Goal: Task Accomplishment & Management: Use online tool/utility

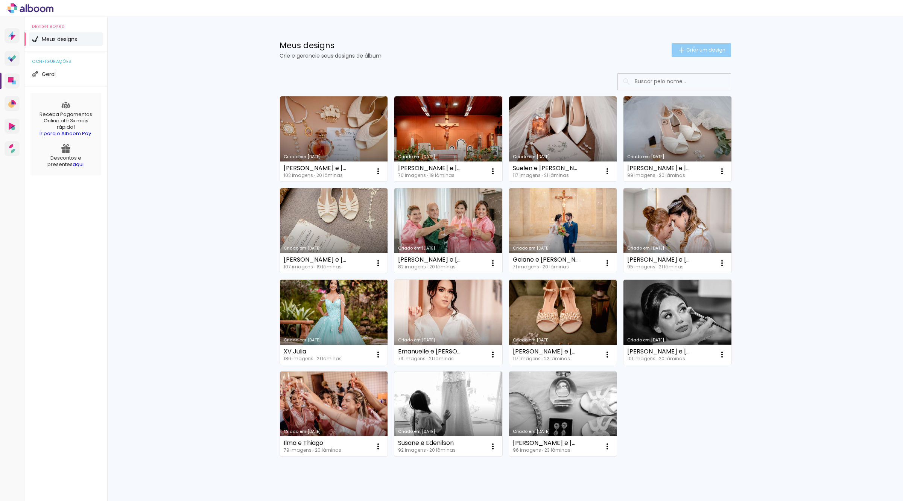
click at [689, 47] on span "Criar um design" at bounding box center [705, 49] width 39 height 5
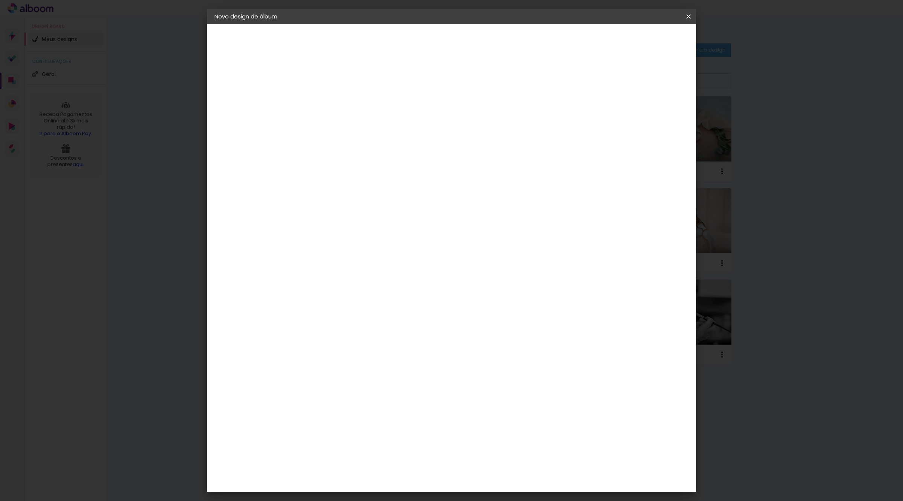
click at [685, 17] on iron-icon at bounding box center [688, 17] width 9 height 8
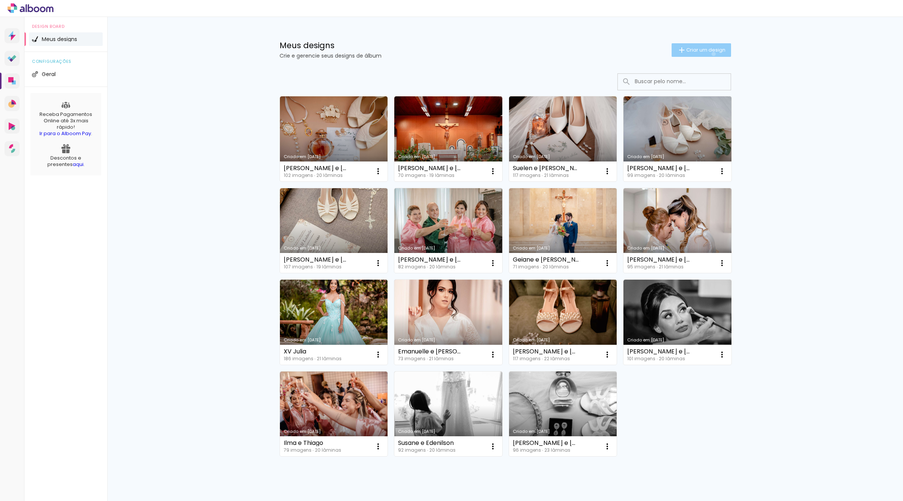
click at [708, 54] on paper-button "Criar um design" at bounding box center [700, 50] width 59 height 14
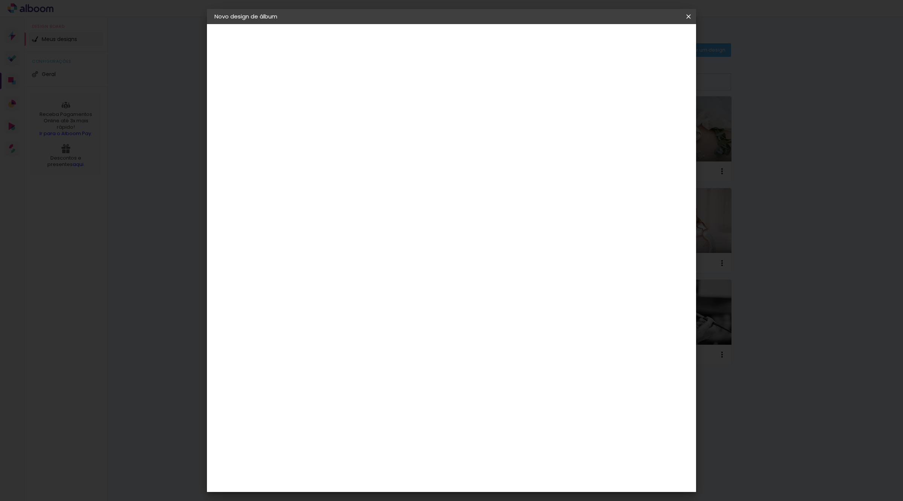
click at [337, 99] on input at bounding box center [337, 101] width 0 height 12
click at [337, 105] on input at bounding box center [337, 101] width 0 height 12
type input "F"
type input "[PERSON_NAME] e Família"
type paper-input "[PERSON_NAME] e Família"
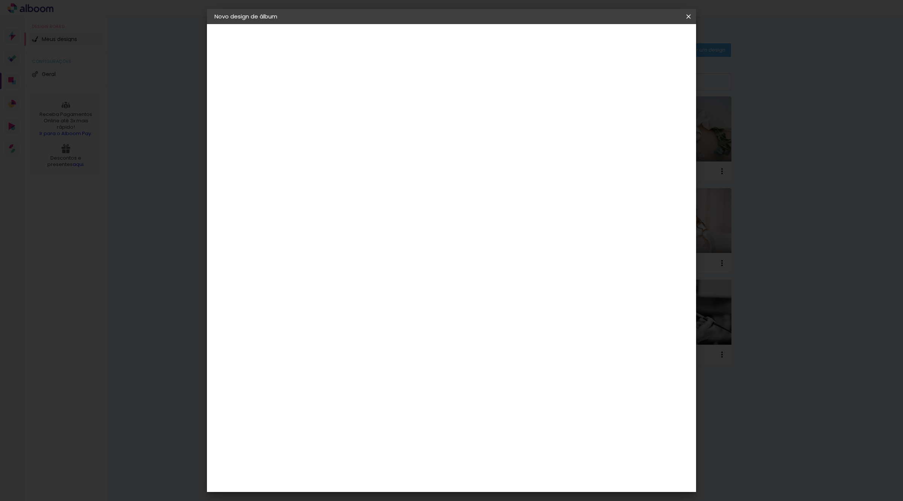
click at [0, 0] on slot "Avançar" at bounding box center [0, 0] width 0 height 0
click at [386, 117] on input "[GEOGRAPHIC_DATA]" at bounding box center [354, 119] width 70 height 9
click at [359, 138] on input at bounding box center [357, 142] width 76 height 9
click at [364, 141] on input at bounding box center [357, 142] width 76 height 9
type input "pro"
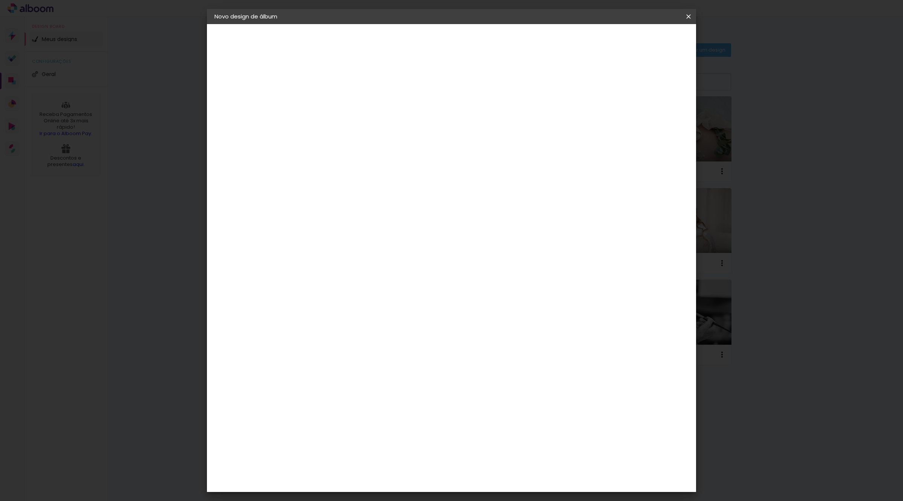
type paper-input "pro"
click at [385, 291] on paper-item "ProFox" at bounding box center [350, 295] width 69 height 17
click at [461, 34] on paper-button "Avançar" at bounding box center [442, 39] width 37 height 13
click at [388, 182] on span "20 × 30" at bounding box center [370, 189] width 35 height 15
click at [0, 0] on slot "Avançar" at bounding box center [0, 0] width 0 height 0
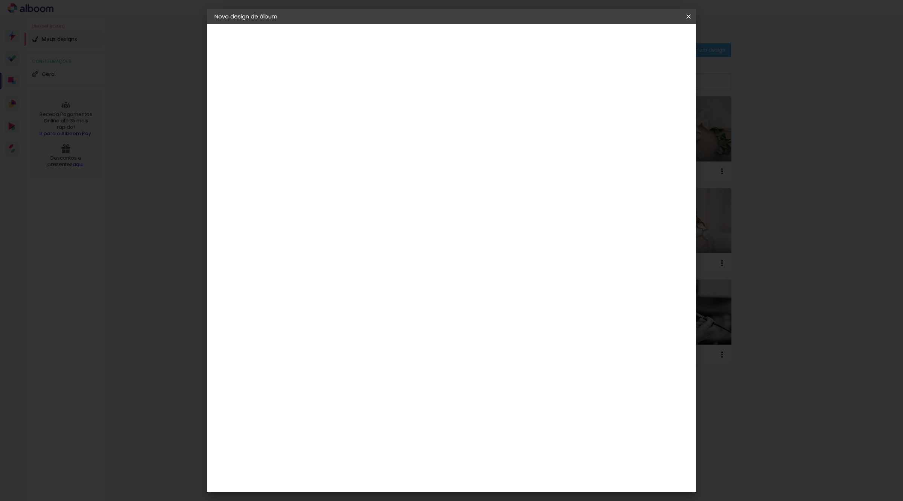
click at [640, 38] on span "Iniciar design" at bounding box center [622, 39] width 34 height 5
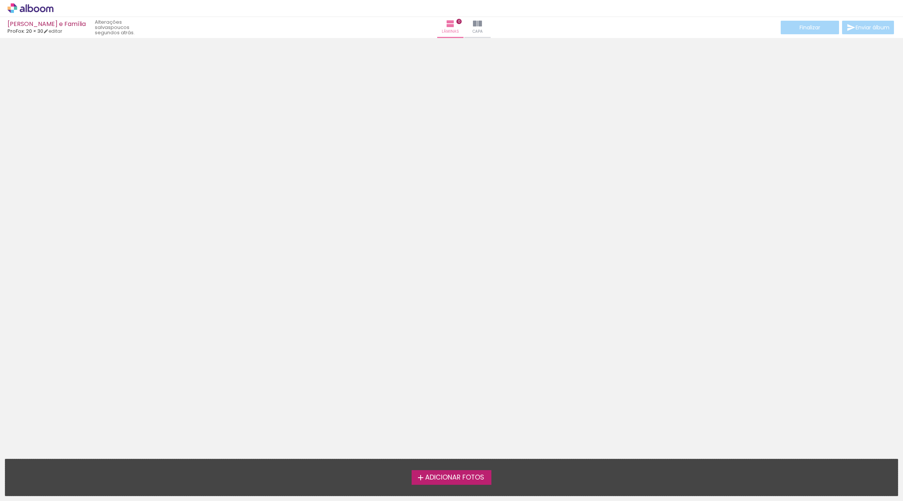
click at [460, 476] on span "Adicionar Fotos" at bounding box center [454, 477] width 59 height 7
click at [0, 0] on input "file" at bounding box center [0, 0] width 0 height 0
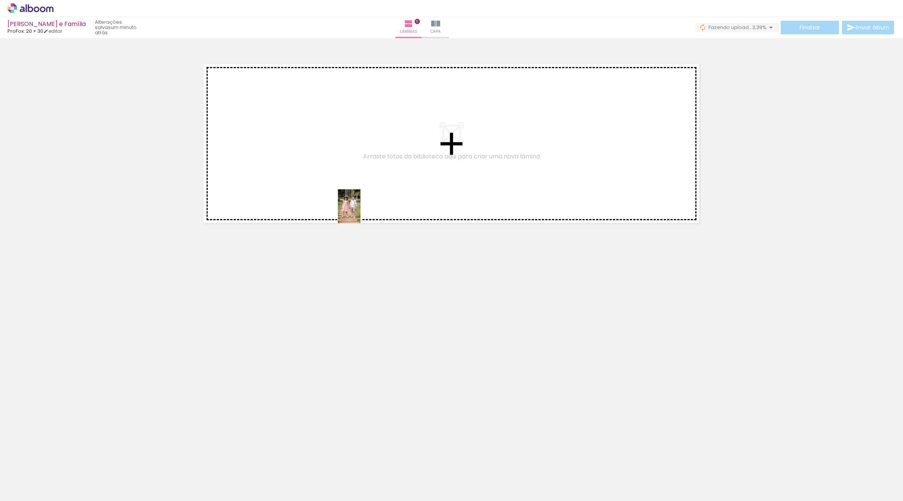
drag, startPoint x: 76, startPoint y: 483, endPoint x: 339, endPoint y: 217, distance: 373.9
click at [360, 207] on quentale-workspace at bounding box center [451, 250] width 903 height 501
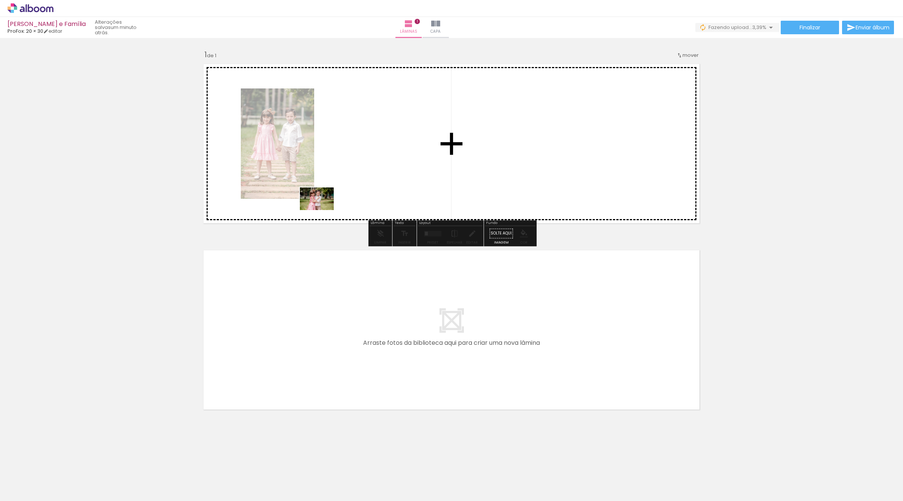
drag, startPoint x: 129, startPoint y: 474, endPoint x: 360, endPoint y: 173, distance: 379.0
click at [360, 173] on quentale-workspace at bounding box center [451, 250] width 903 height 501
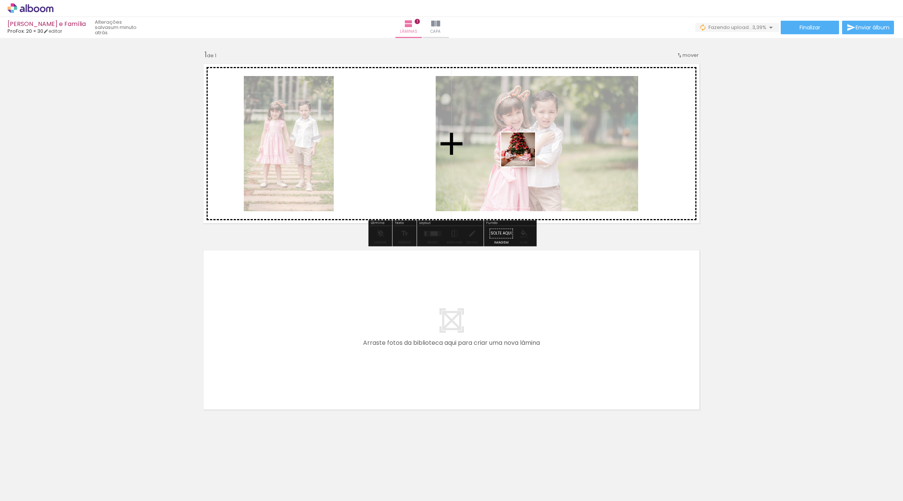
drag, startPoint x: 166, startPoint y: 482, endPoint x: 571, endPoint y: 137, distance: 532.0
click at [571, 137] on quentale-workspace at bounding box center [451, 250] width 903 height 501
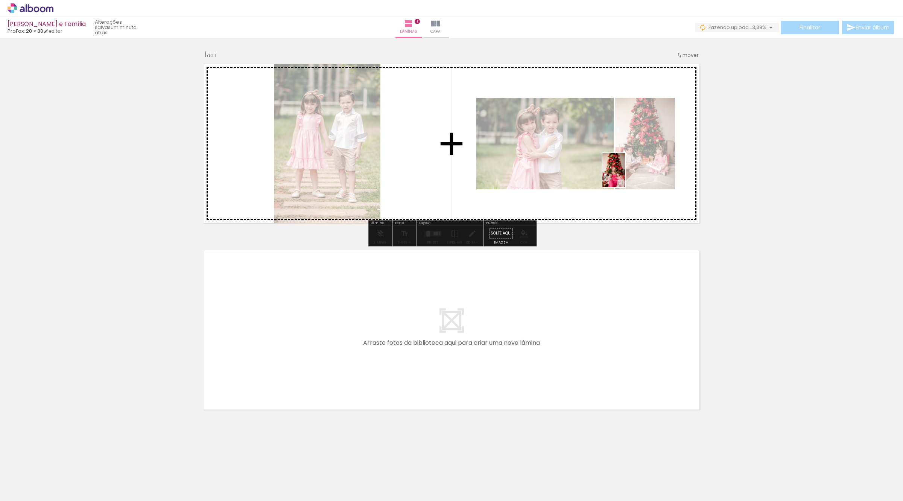
drag, startPoint x: 202, startPoint y: 471, endPoint x: 625, endPoint y: 176, distance: 515.6
click at [625, 176] on quentale-workspace at bounding box center [451, 250] width 903 height 501
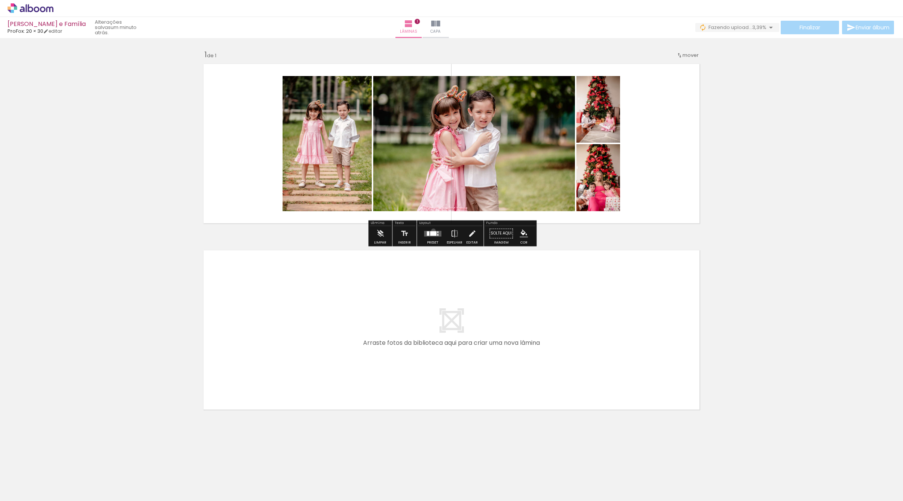
click at [431, 231] on div at bounding box center [433, 233] width 6 height 5
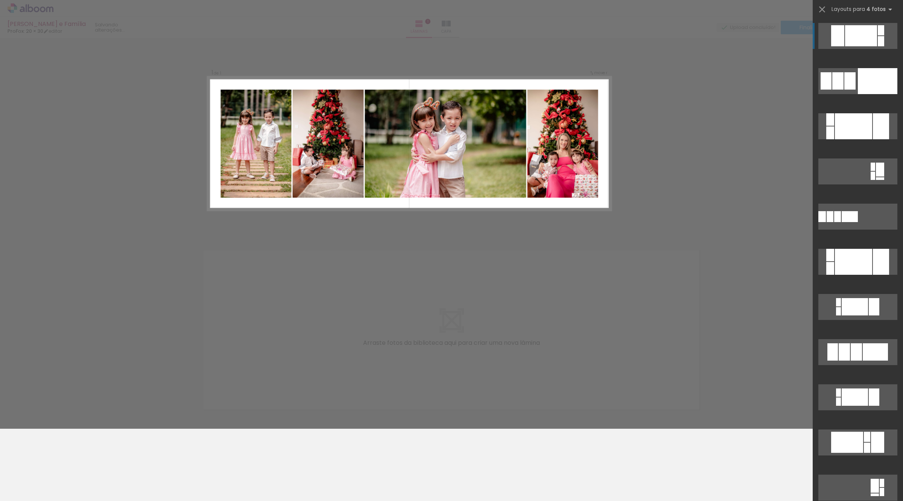
scroll to position [188, 0]
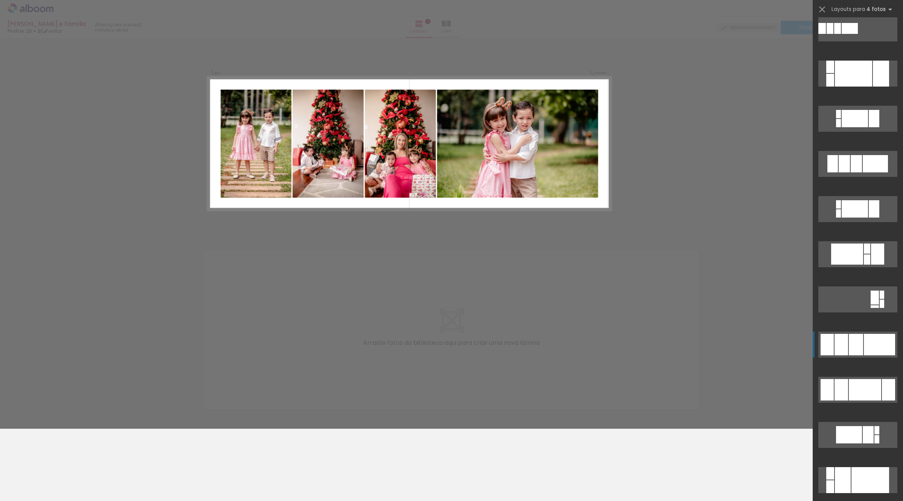
click at [868, 345] on div at bounding box center [878, 344] width 31 height 21
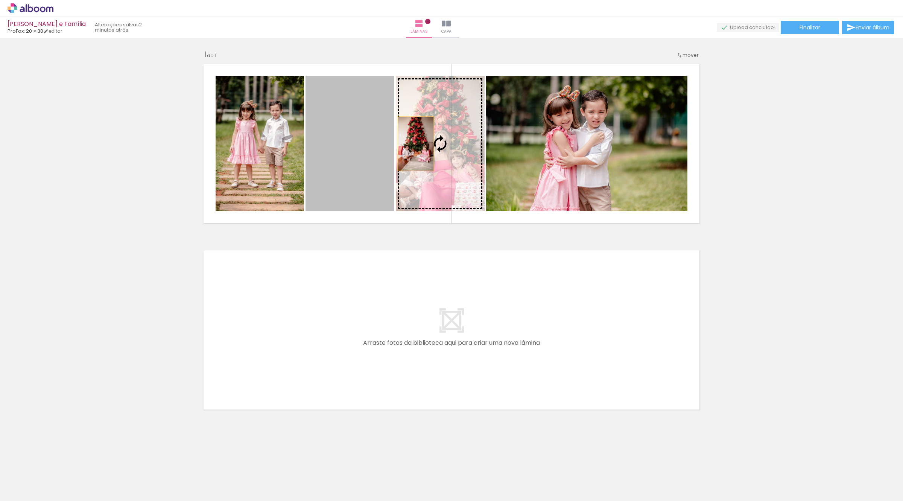
drag, startPoint x: 349, startPoint y: 144, endPoint x: 439, endPoint y: 145, distance: 90.6
click at [0, 0] on slot at bounding box center [0, 0] width 0 height 0
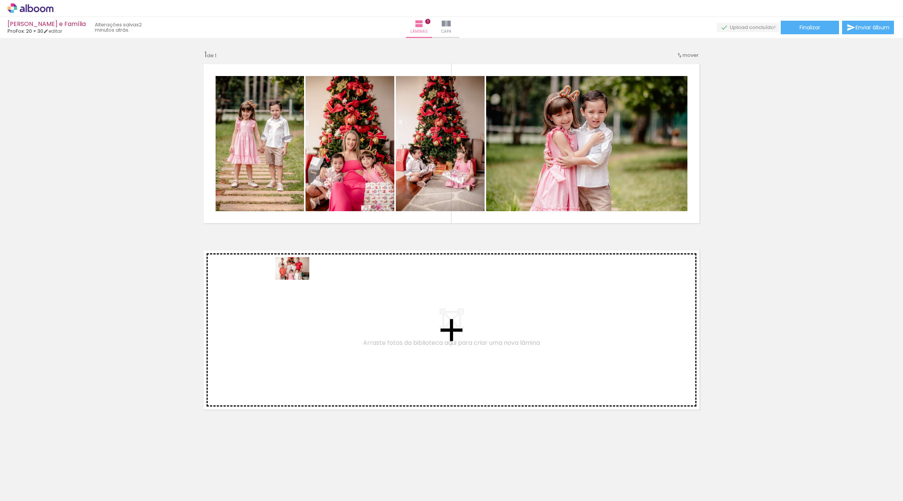
drag, startPoint x: 243, startPoint y: 477, endPoint x: 298, endPoint y: 279, distance: 205.0
click at [298, 279] on quentale-workspace at bounding box center [451, 250] width 903 height 501
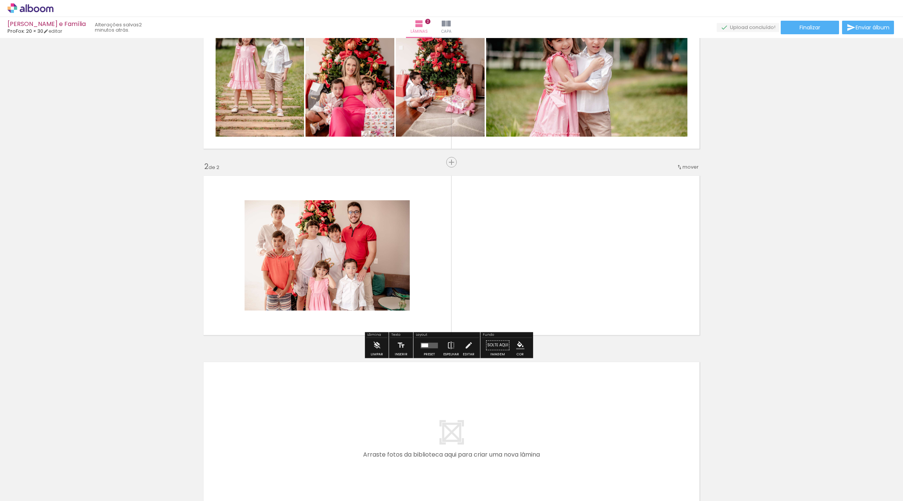
scroll to position [83, 0]
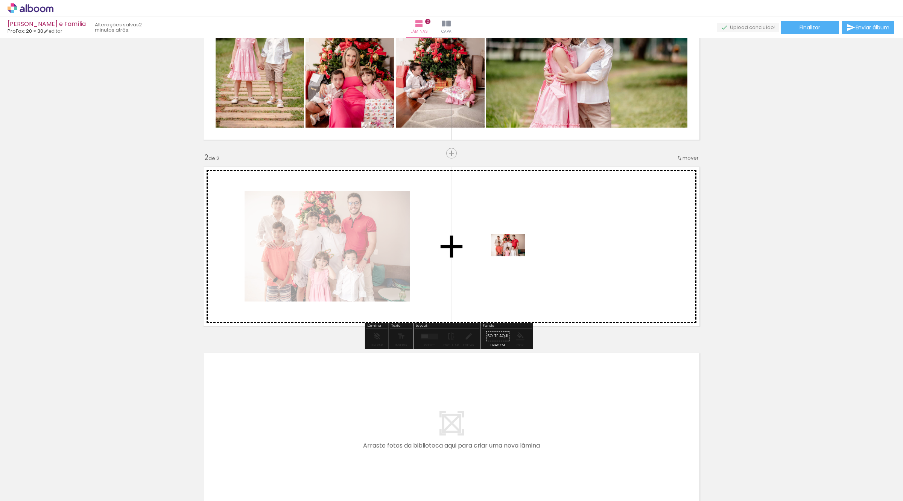
drag, startPoint x: 334, startPoint y: 437, endPoint x: 513, endPoint y: 256, distance: 255.0
click at [513, 256] on quentale-workspace at bounding box center [451, 250] width 903 height 501
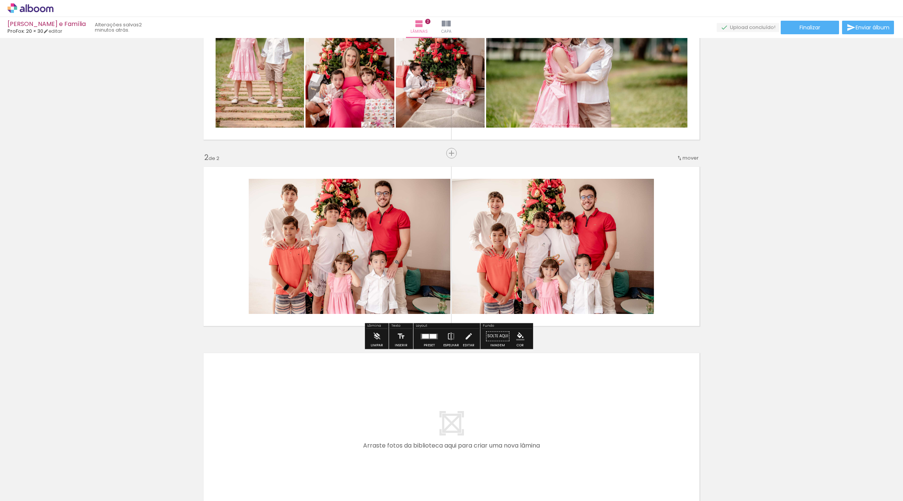
scroll to position [172, 0]
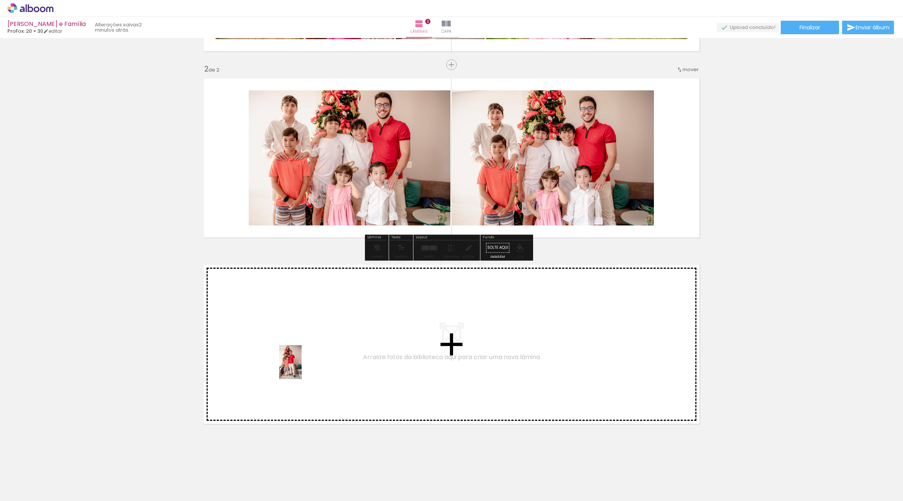
drag, startPoint x: 337, startPoint y: 480, endPoint x: 302, endPoint y: 367, distance: 118.1
click at [302, 367] on quentale-workspace at bounding box center [451, 250] width 903 height 501
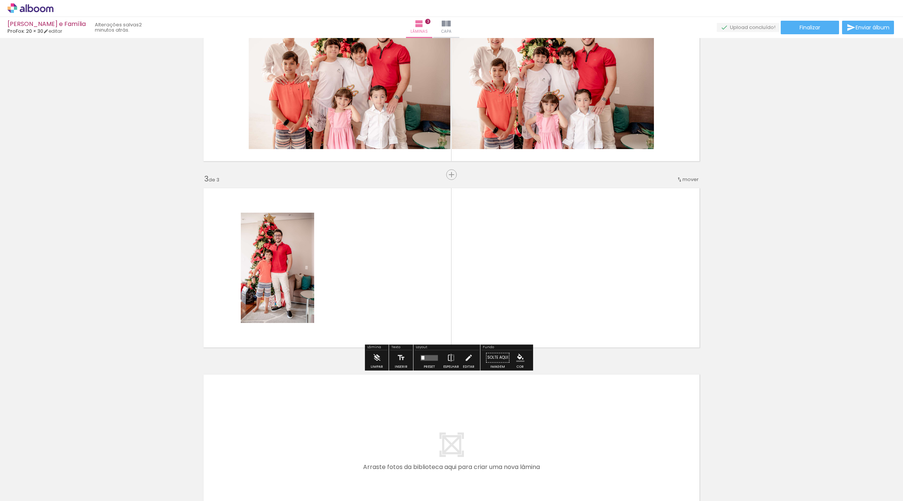
scroll to position [270, 0]
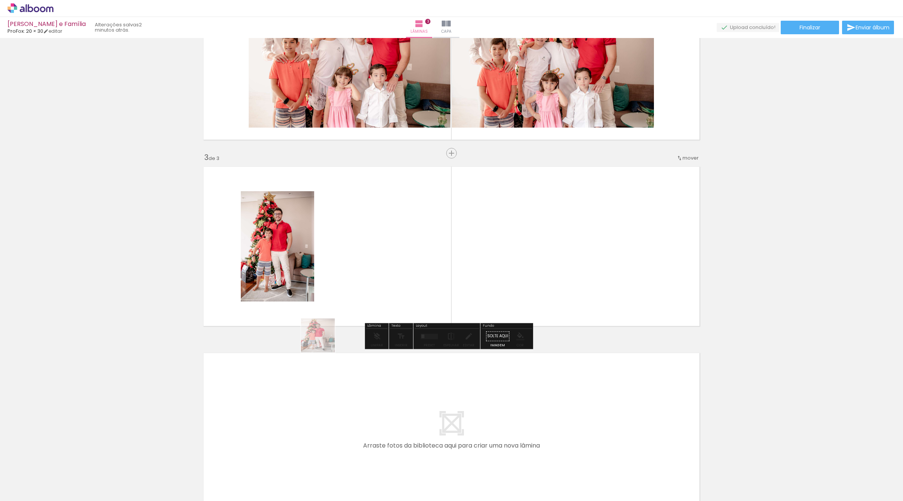
drag, startPoint x: 337, startPoint y: 480, endPoint x: 335, endPoint y: 317, distance: 163.6
click at [335, 318] on quentale-workspace at bounding box center [451, 250] width 903 height 501
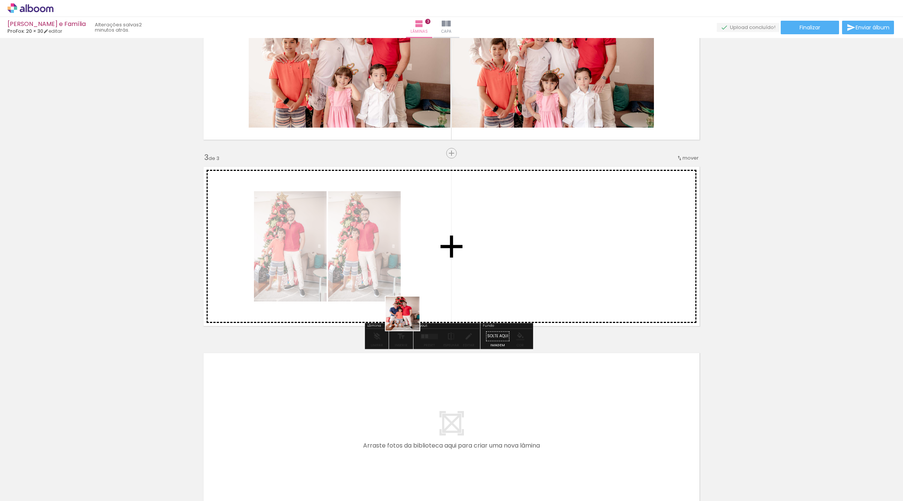
drag, startPoint x: 376, startPoint y: 475, endPoint x: 461, endPoint y: 256, distance: 234.5
click at [461, 256] on quentale-workspace at bounding box center [451, 250] width 903 height 501
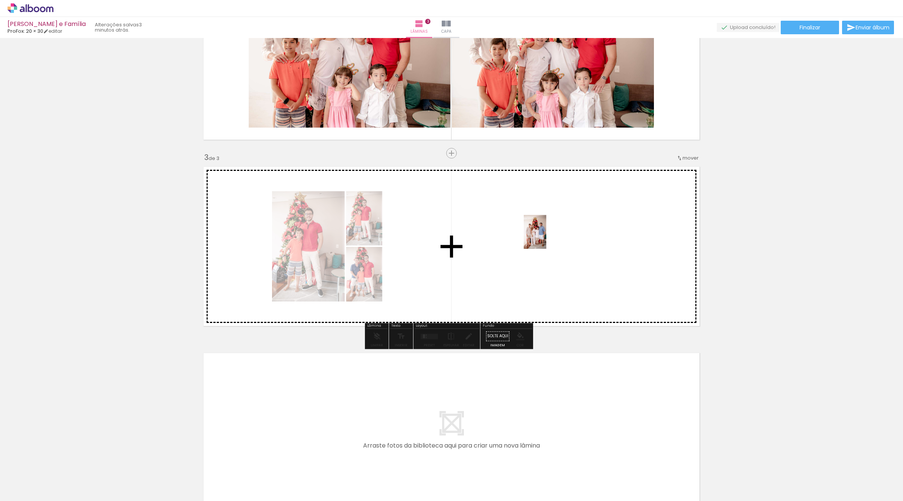
drag, startPoint x: 411, startPoint y: 480, endPoint x: 546, endPoint y: 237, distance: 277.3
click at [546, 237] on quentale-workspace at bounding box center [451, 250] width 903 height 501
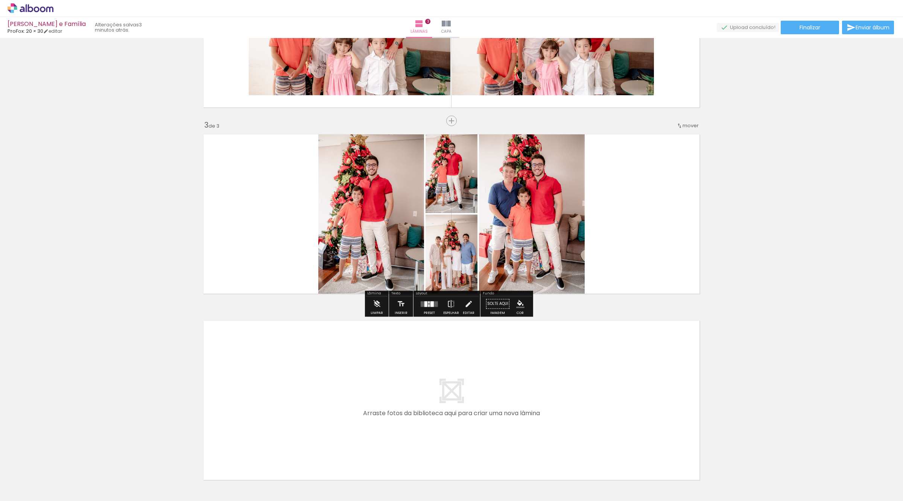
scroll to position [358, 0]
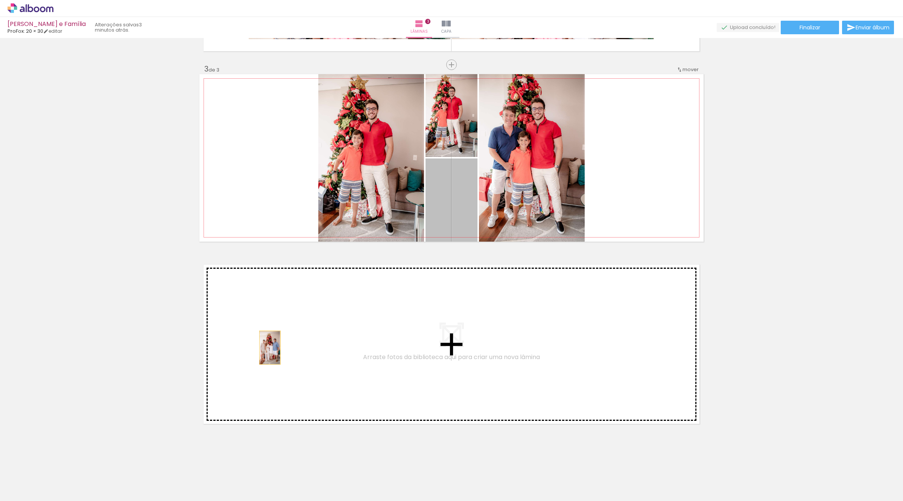
drag, startPoint x: 435, startPoint y: 196, endPoint x: 266, endPoint y: 347, distance: 226.9
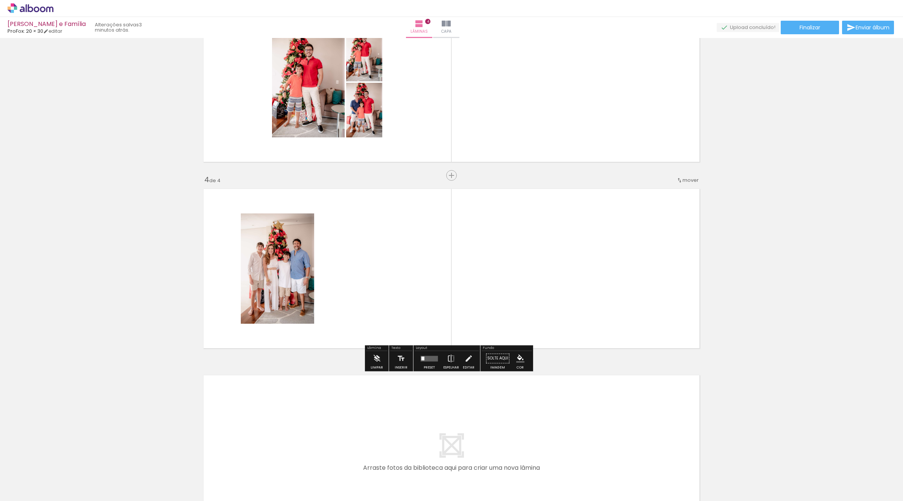
scroll to position [456, 0]
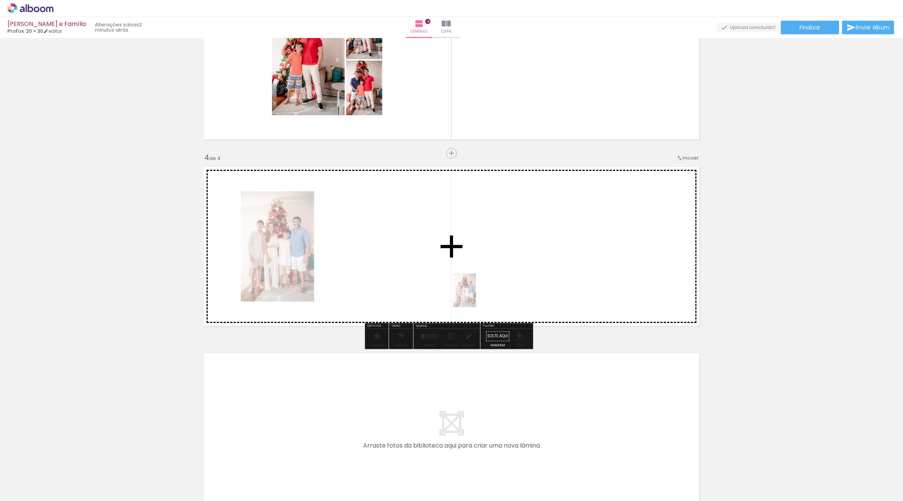
drag, startPoint x: 423, startPoint y: 446, endPoint x: 413, endPoint y: 248, distance: 198.5
click at [413, 248] on quentale-workspace at bounding box center [451, 250] width 903 height 501
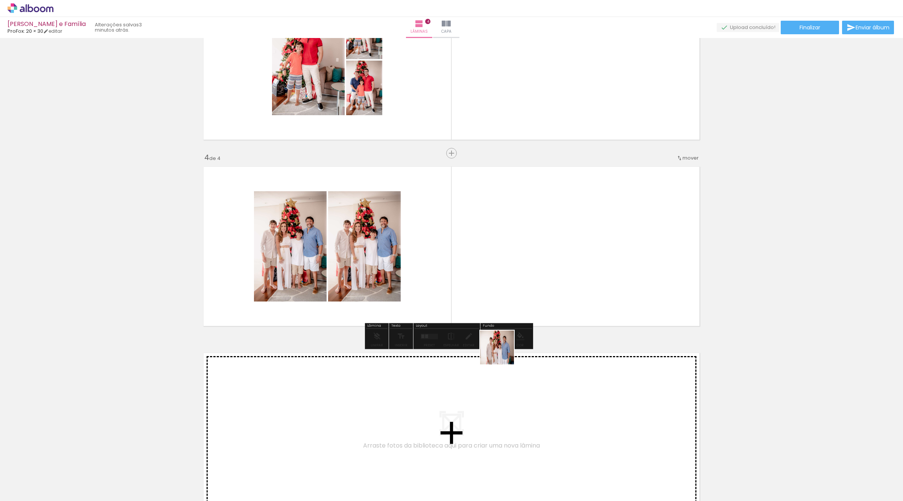
drag, startPoint x: 459, startPoint y: 480, endPoint x: 585, endPoint y: 219, distance: 290.0
click at [585, 219] on quentale-workspace at bounding box center [451, 250] width 903 height 501
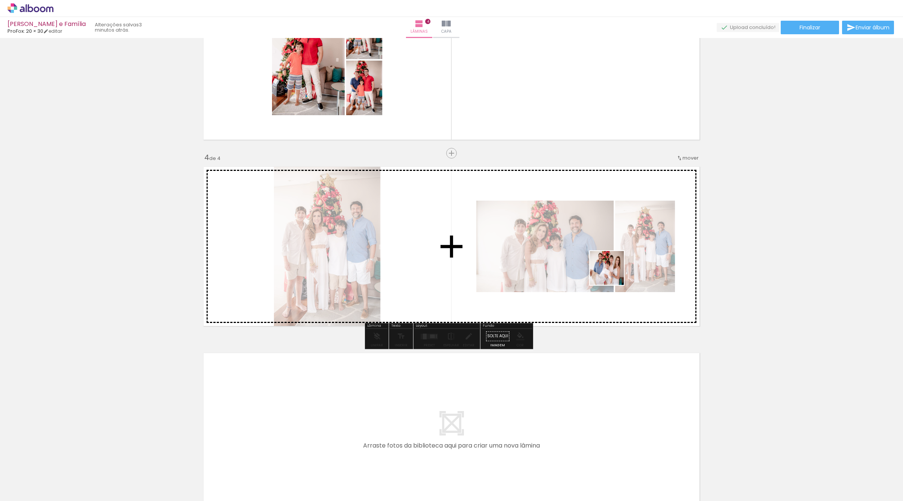
drag, startPoint x: 501, startPoint y: 483, endPoint x: 616, endPoint y: 270, distance: 242.5
click at [616, 270] on quentale-workspace at bounding box center [451, 250] width 903 height 501
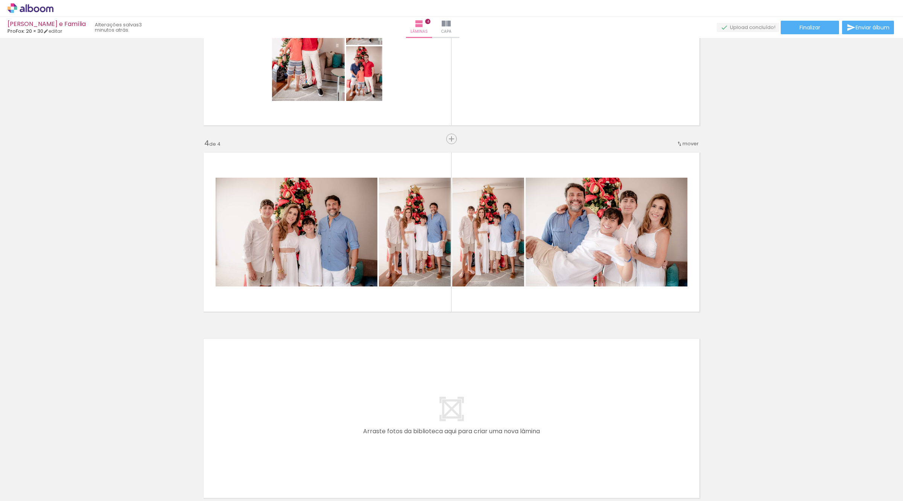
scroll to position [544, 0]
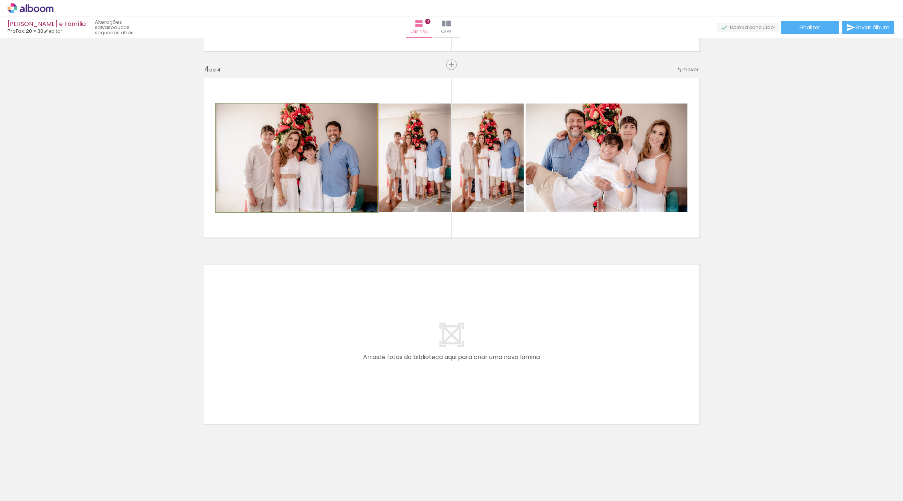
drag, startPoint x: 299, startPoint y: 161, endPoint x: 305, endPoint y: 173, distance: 14.1
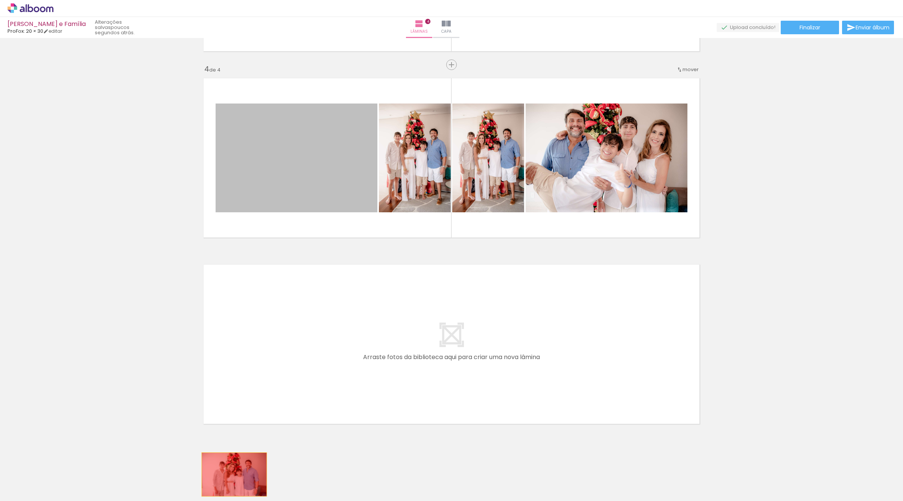
drag, startPoint x: 300, startPoint y: 140, endPoint x: 231, endPoint y: 474, distance: 341.1
click at [231, 474] on quentale-workspace at bounding box center [451, 250] width 903 height 501
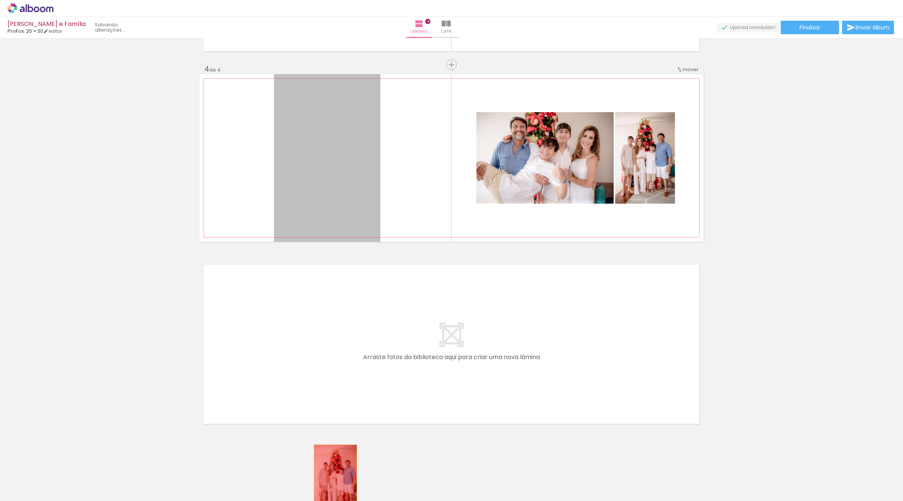
drag, startPoint x: 349, startPoint y: 120, endPoint x: 332, endPoint y: 478, distance: 357.7
click at [332, 478] on quentale-workspace at bounding box center [451, 250] width 903 height 501
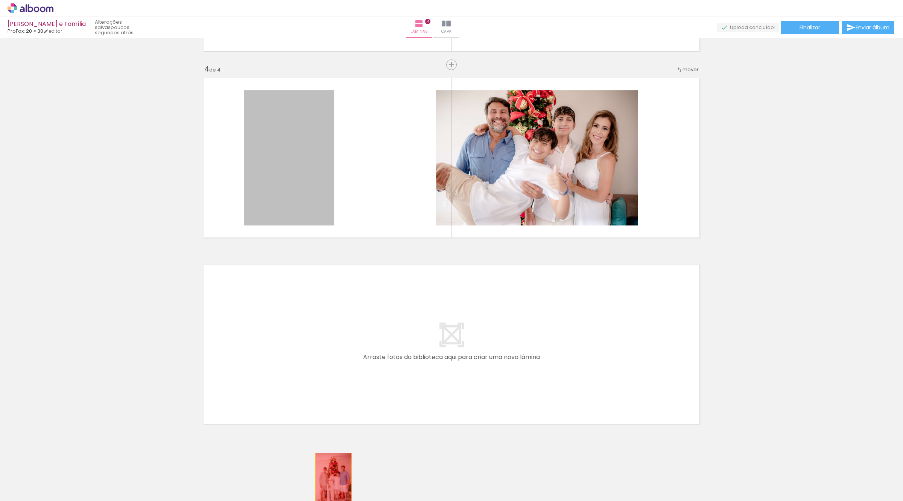
drag, startPoint x: 286, startPoint y: 132, endPoint x: 345, endPoint y: 459, distance: 332.1
click at [328, 480] on quentale-workspace at bounding box center [451, 250] width 903 height 501
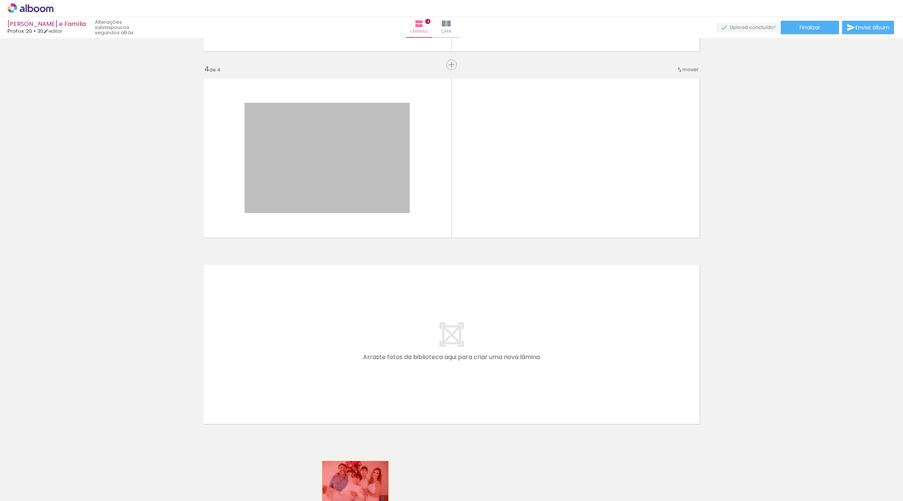
drag, startPoint x: 360, startPoint y: 153, endPoint x: 352, endPoint y: 483, distance: 329.5
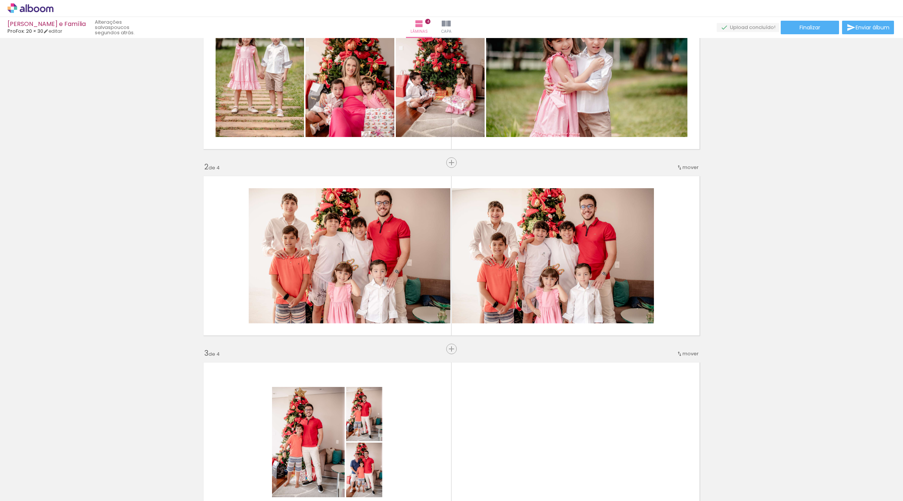
scroll to position [215, 0]
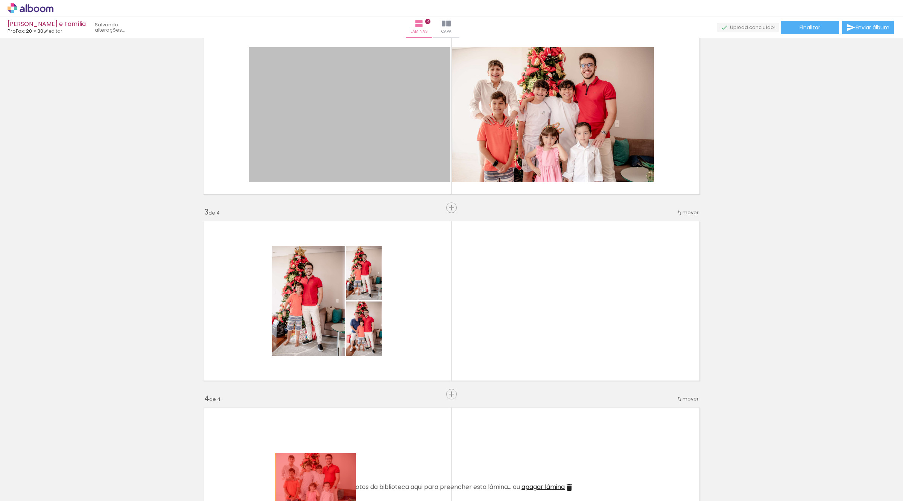
drag, startPoint x: 348, startPoint y: 83, endPoint x: 312, endPoint y: 480, distance: 398.0
click at [312, 480] on quentale-workspace at bounding box center [451, 250] width 903 height 501
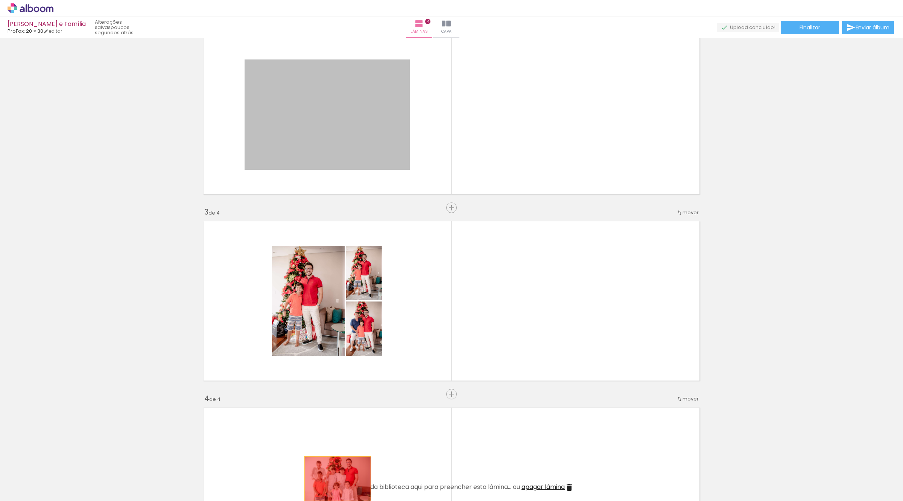
drag, startPoint x: 346, startPoint y: 108, endPoint x: 332, endPoint y: 483, distance: 375.6
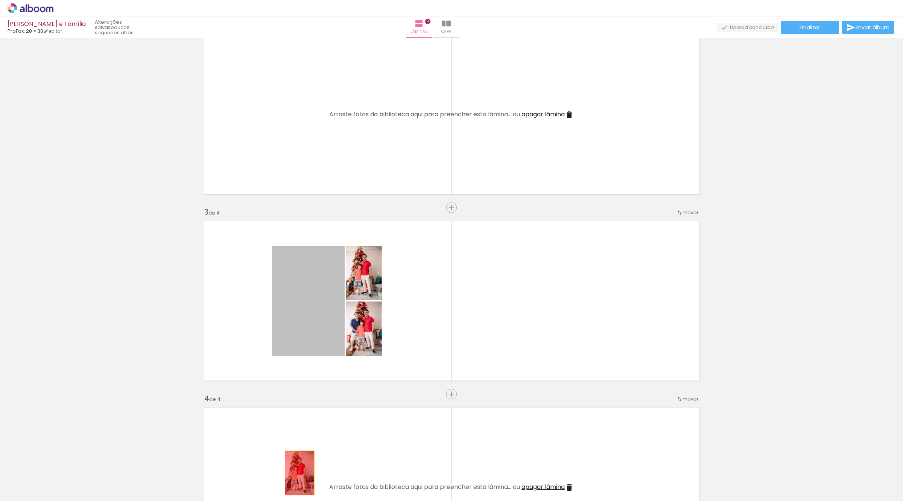
drag, startPoint x: 302, startPoint y: 287, endPoint x: 296, endPoint y: 472, distance: 185.5
click at [296, 472] on quentale-workspace at bounding box center [451, 250] width 903 height 501
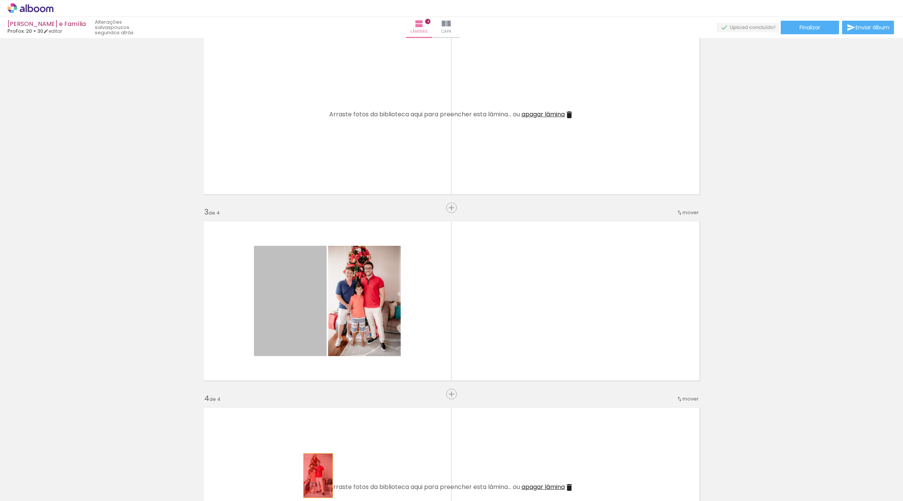
drag, startPoint x: 303, startPoint y: 291, endPoint x: 314, endPoint y: 475, distance: 184.6
click at [314, 475] on quentale-workspace at bounding box center [451, 250] width 903 height 501
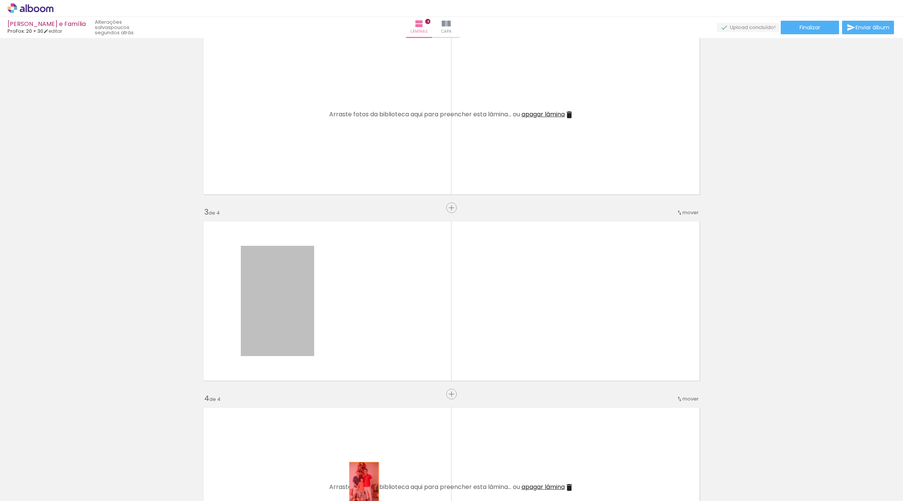
drag, startPoint x: 296, startPoint y: 292, endPoint x: 360, endPoint y: 484, distance: 202.3
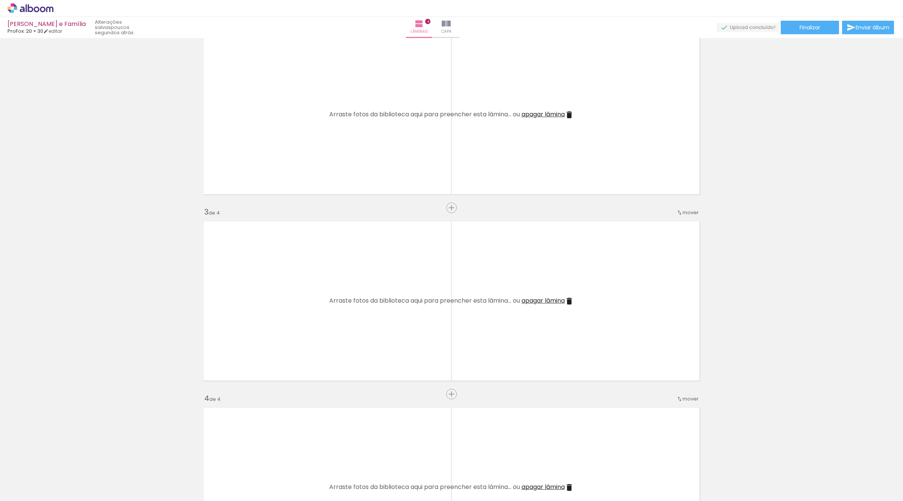
scroll to position [0, 0]
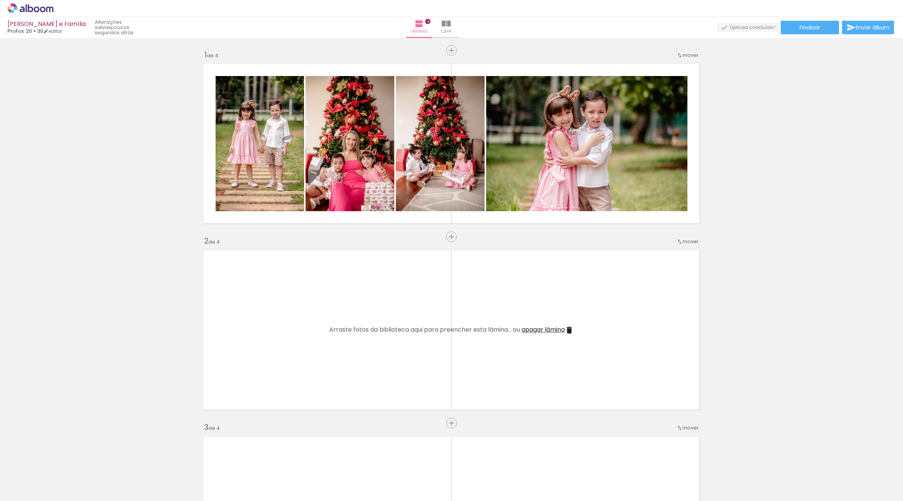
click at [30, 476] on input "Todas as fotos" at bounding box center [21, 478] width 29 height 6
click at [0, 0] on slot "Todas as fotos" at bounding box center [0, 0] width 0 height 0
click at [31, 478] on input "Todas as fotos" at bounding box center [21, 478] width 29 height 6
click at [0, 0] on slot "Não utilizadas" at bounding box center [0, 0] width 0 height 0
type input "Não utilizadas"
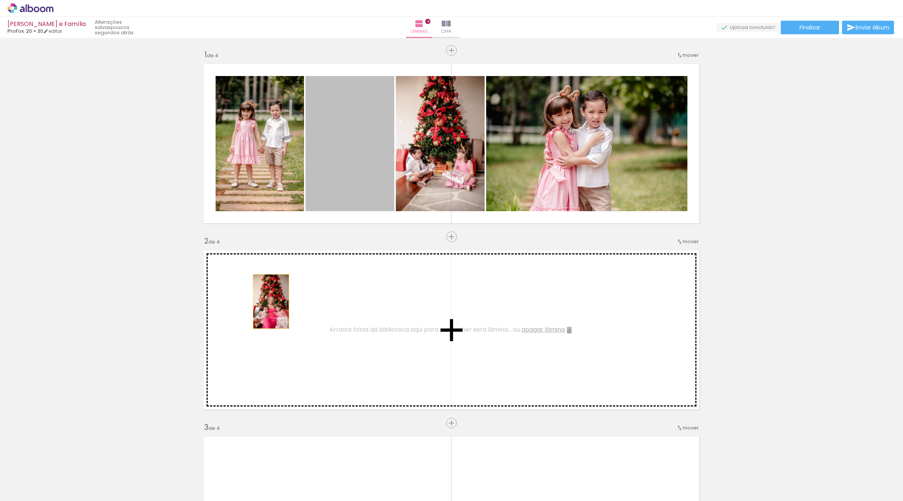
drag, startPoint x: 348, startPoint y: 136, endPoint x: 267, endPoint y: 301, distance: 183.8
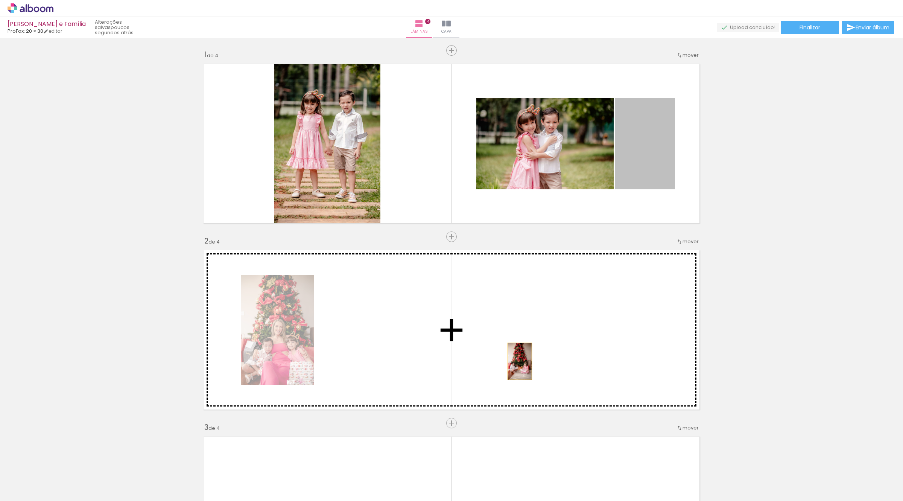
drag, startPoint x: 640, startPoint y: 148, endPoint x: 516, endPoint y: 361, distance: 246.9
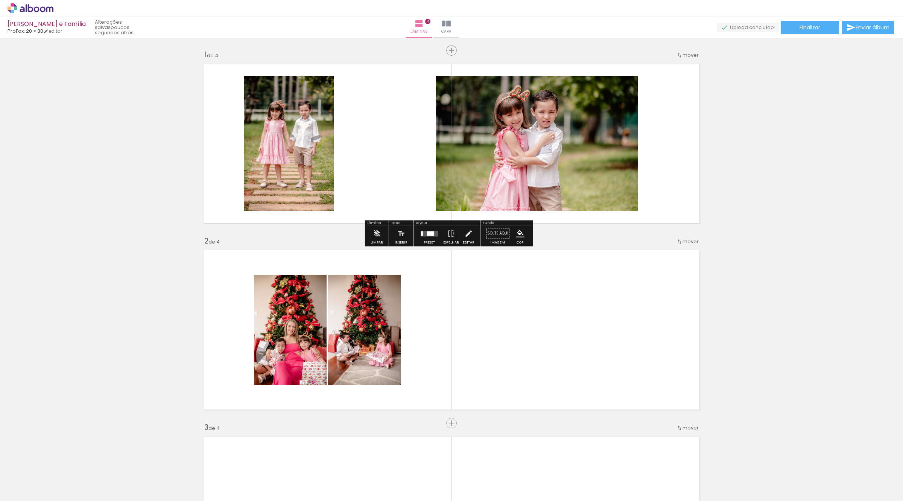
click at [290, 148] on quentale-photo at bounding box center [289, 143] width 90 height 135
click at [421, 234] on div at bounding box center [422, 233] width 2 height 5
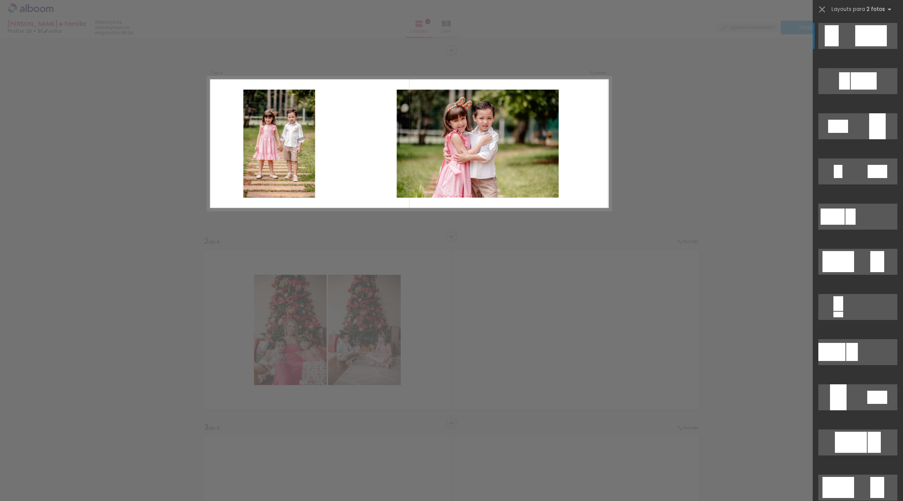
click at [876, 31] on div at bounding box center [871, 35] width 32 height 21
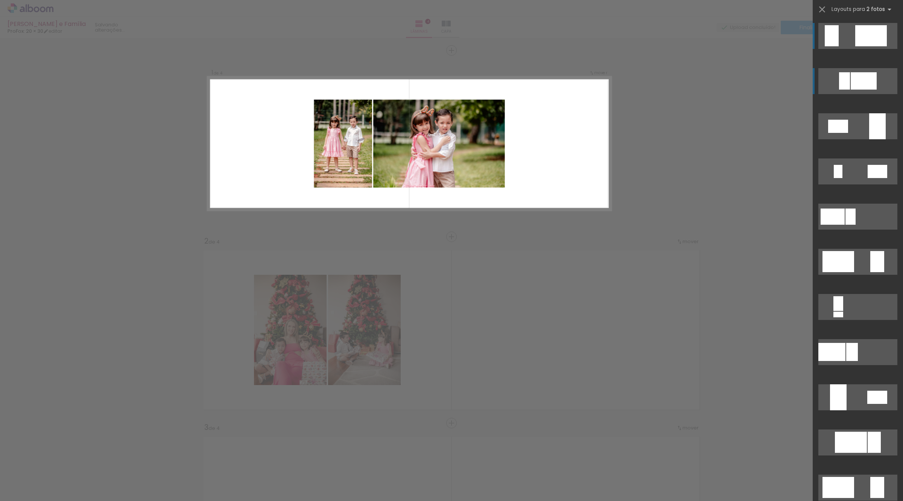
click at [867, 77] on div at bounding box center [863, 80] width 26 height 17
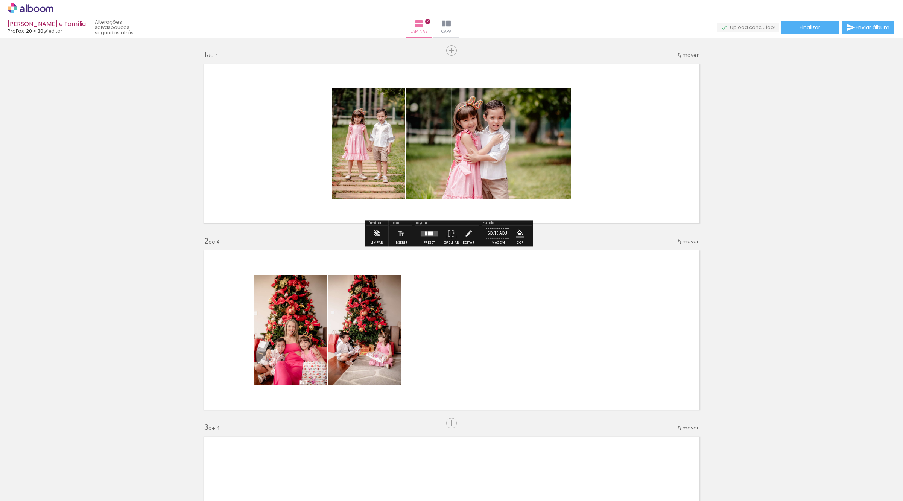
click at [425, 231] on quentale-layouter at bounding box center [428, 234] width 17 height 6
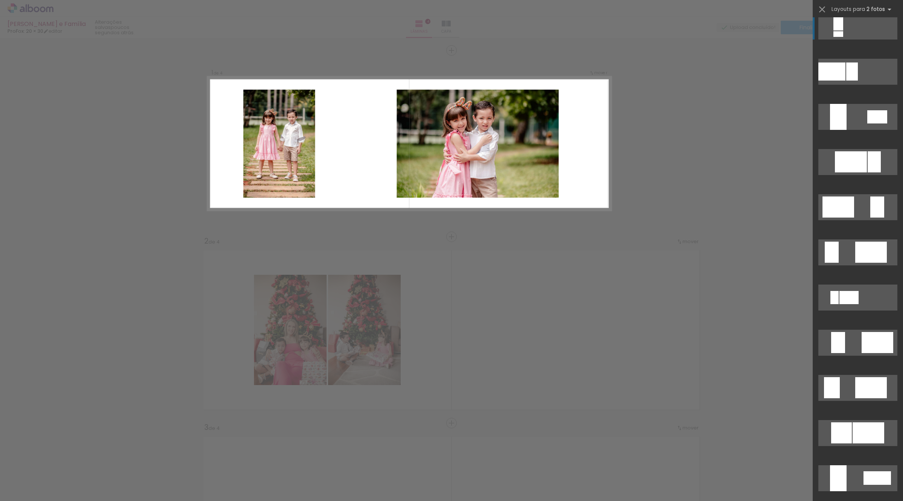
scroll to position [421, 0]
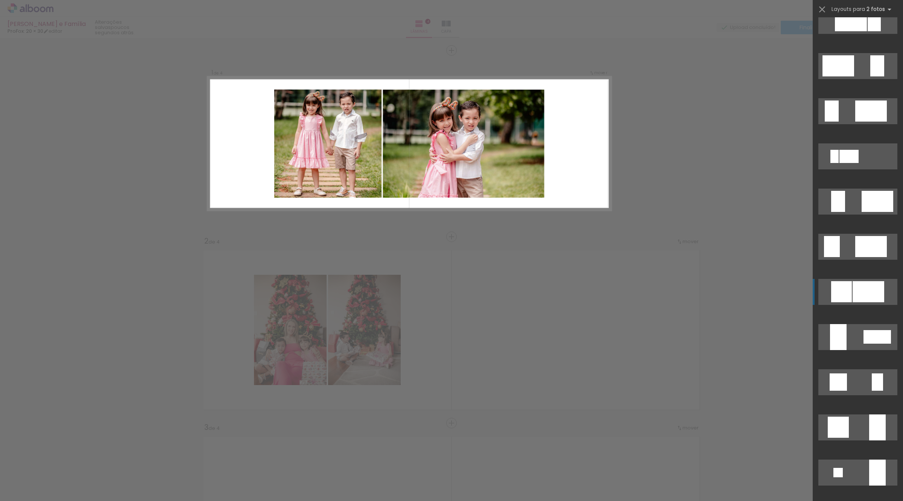
click at [866, 286] on div at bounding box center [868, 291] width 32 height 21
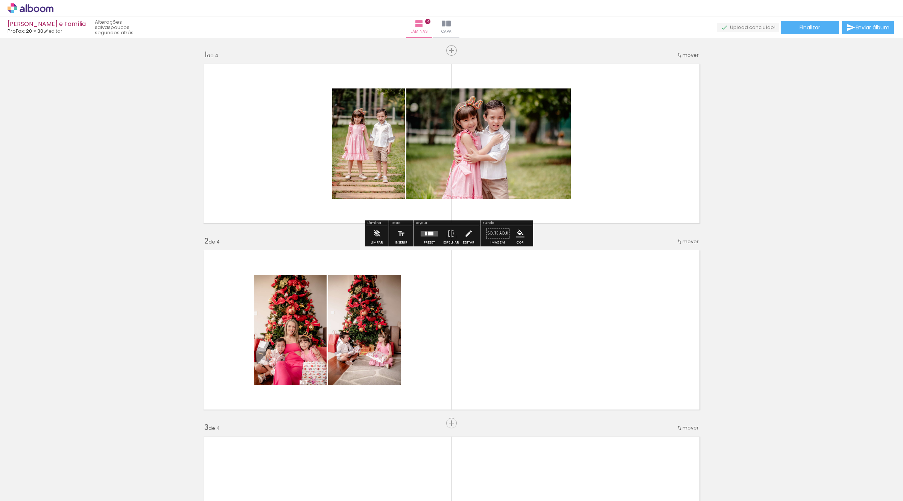
click at [429, 231] on div at bounding box center [431, 233] width 6 height 4
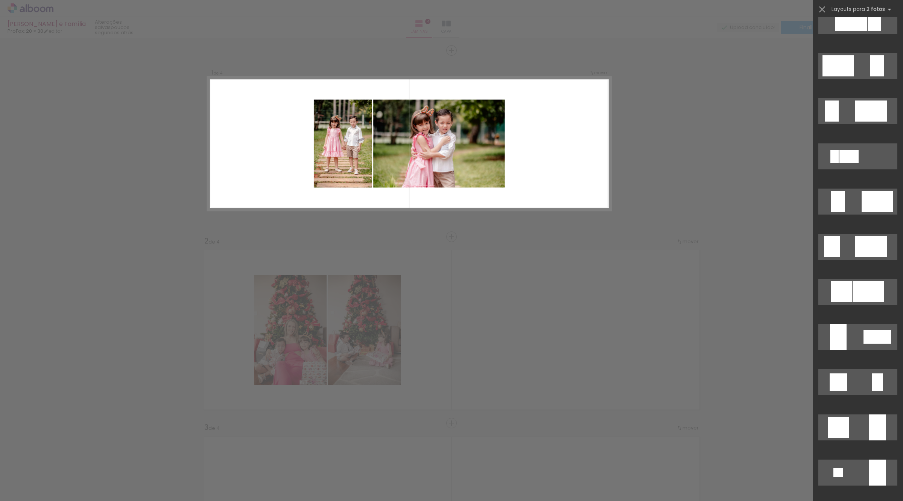
scroll to position [45, 0]
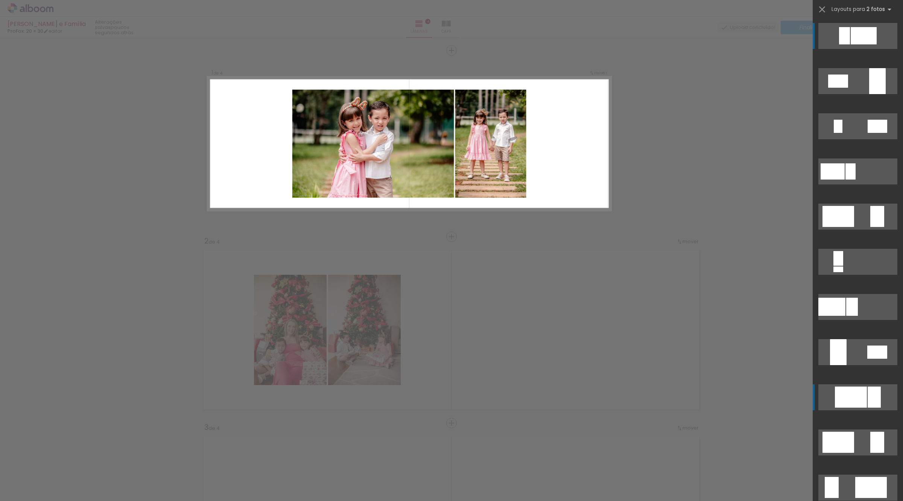
click at [847, 393] on div at bounding box center [851, 396] width 32 height 21
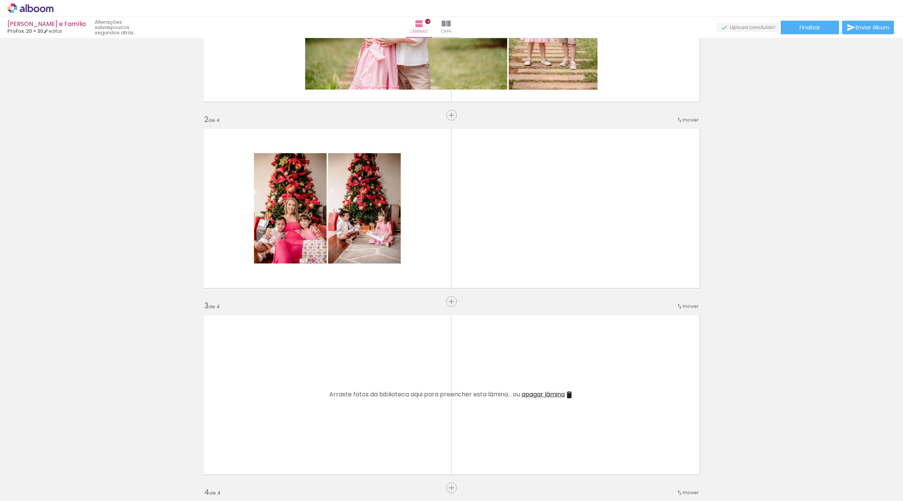
scroll to position [121, 0]
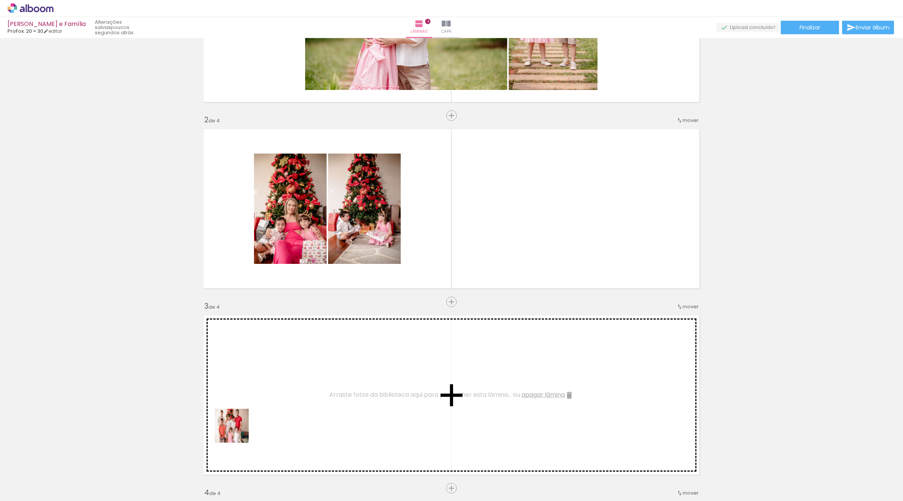
drag, startPoint x: 79, startPoint y: 476, endPoint x: 209, endPoint y: 425, distance: 139.5
click at [343, 378] on quentale-workspace at bounding box center [451, 250] width 903 height 501
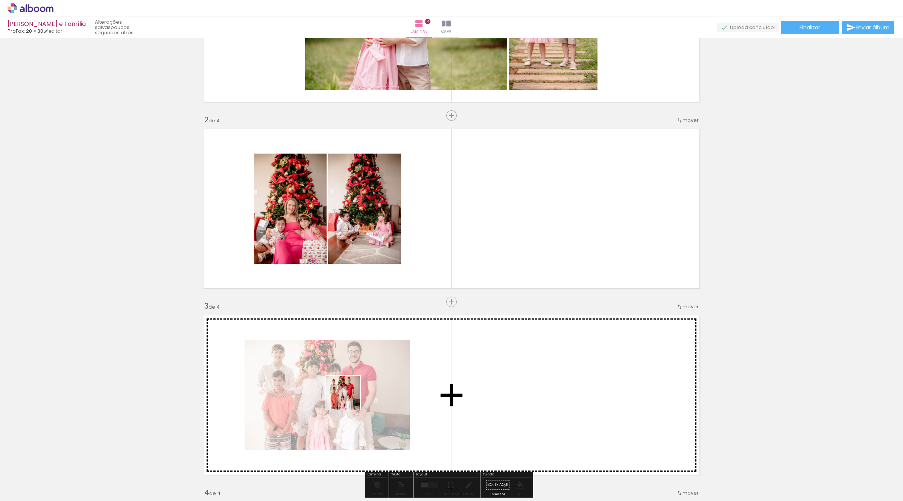
drag, startPoint x: 78, startPoint y: 486, endPoint x: 380, endPoint y: 380, distance: 319.9
click at [380, 380] on quentale-workspace at bounding box center [451, 250] width 903 height 501
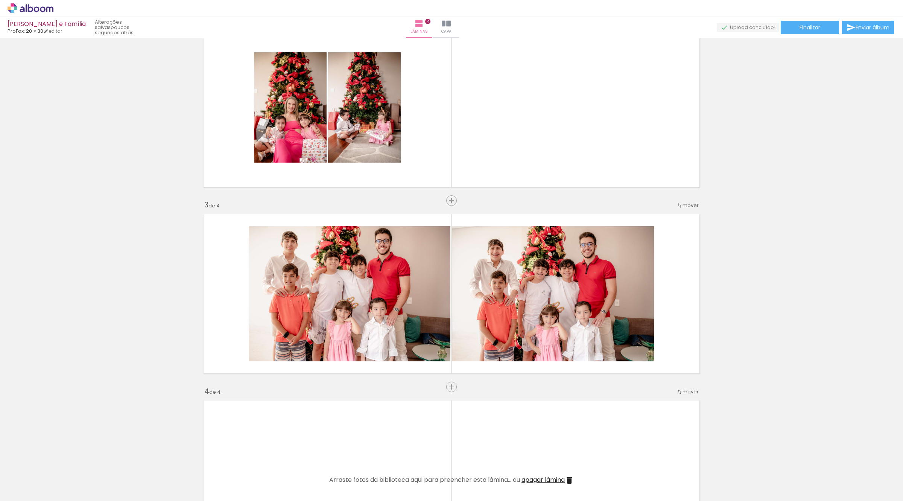
scroll to position [356, 0]
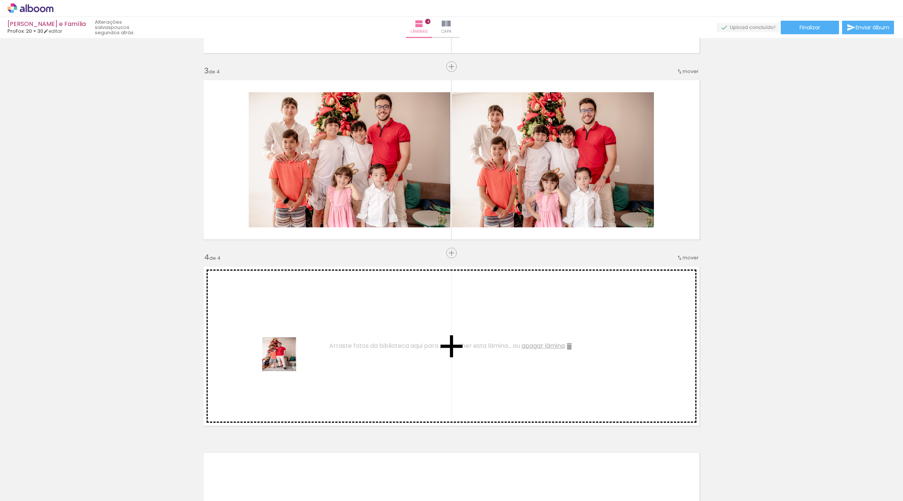
drag, startPoint x: 92, startPoint y: 474, endPoint x: 290, endPoint y: 352, distance: 232.7
click at [290, 352] on quentale-workspace at bounding box center [451, 250] width 903 height 501
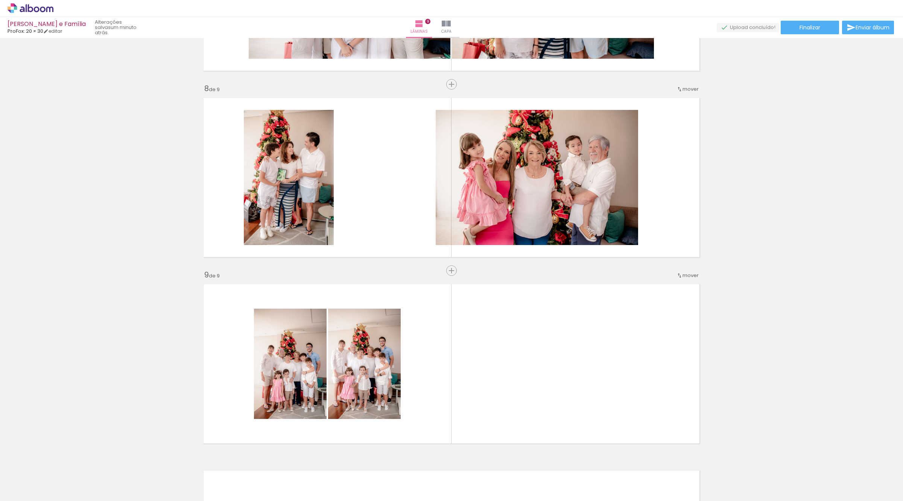
scroll to position [1457, 0]
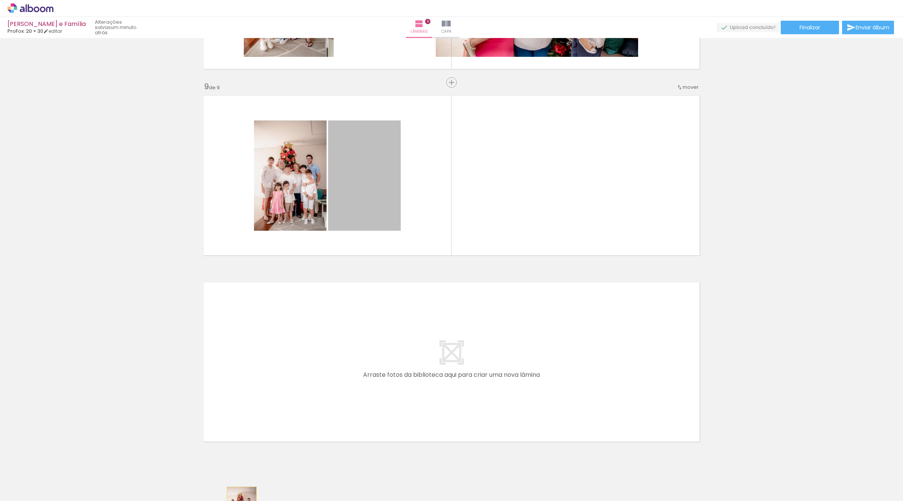
drag, startPoint x: 369, startPoint y: 190, endPoint x: 224, endPoint y: 523, distance: 362.8
click at [224, 500] on html "link( href="../../bower_components/polymer/polymer.html" rel="import" ) picture…" at bounding box center [451, 250] width 903 height 501
drag, startPoint x: 354, startPoint y: 187, endPoint x: 267, endPoint y: 469, distance: 295.1
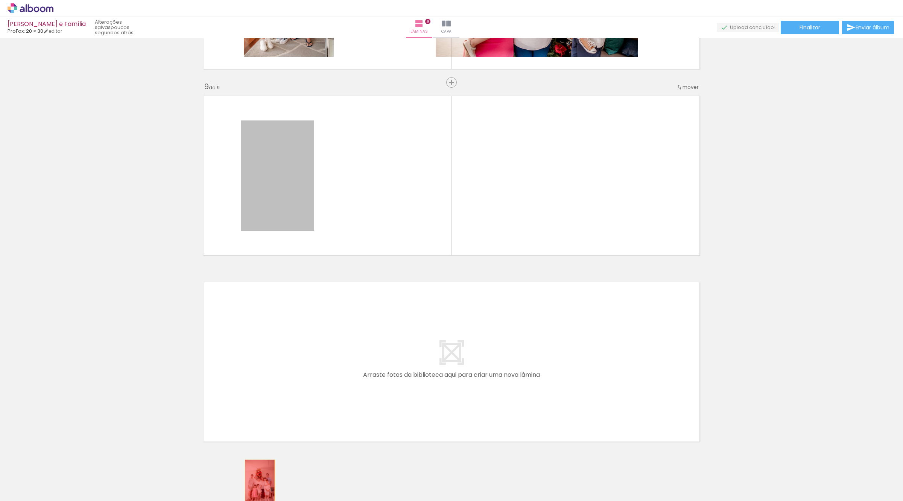
drag, startPoint x: 283, startPoint y: 170, endPoint x: 256, endPoint y: 481, distance: 312.2
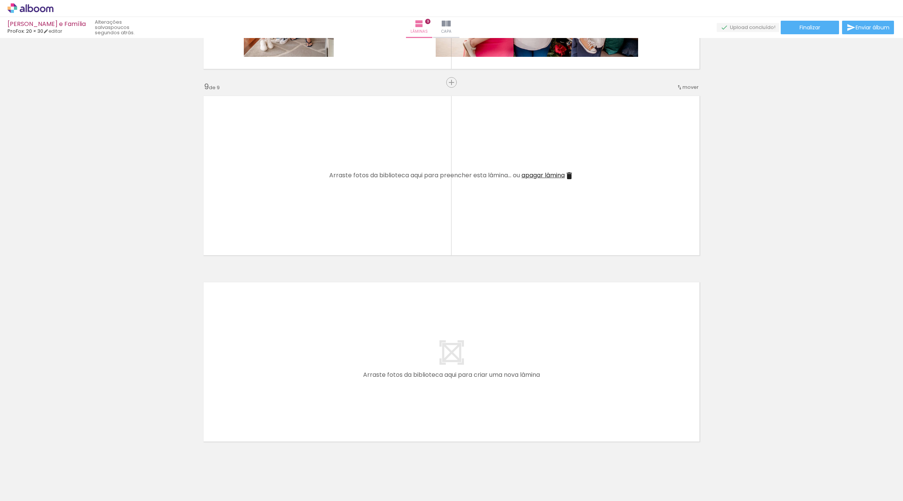
scroll to position [1222, 0]
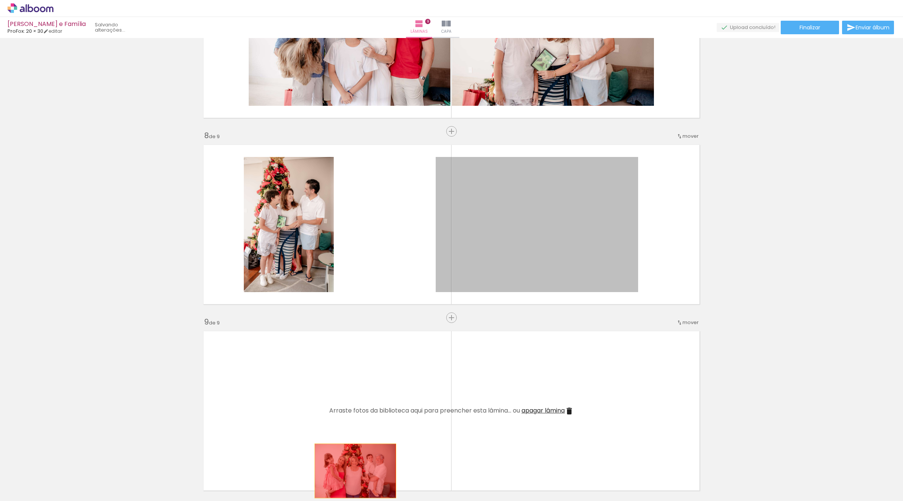
drag, startPoint x: 574, startPoint y: 256, endPoint x: 352, endPoint y: 470, distance: 308.3
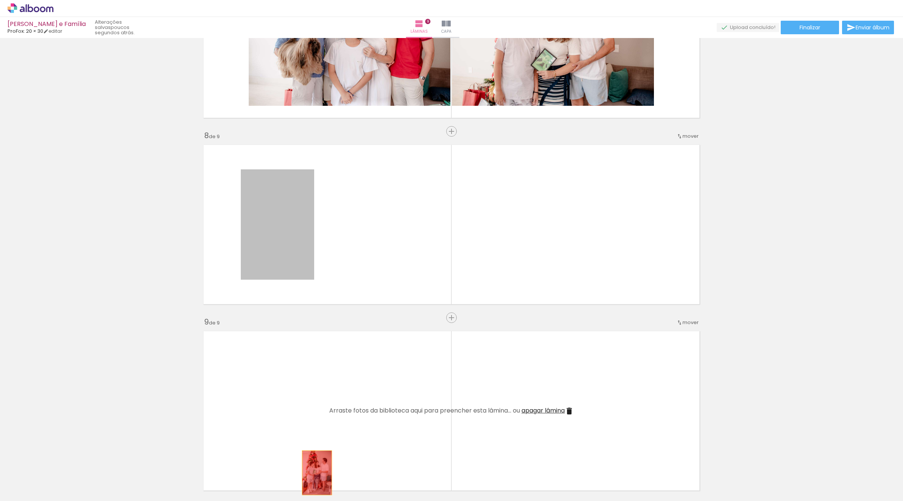
drag, startPoint x: 275, startPoint y: 215, endPoint x: 313, endPoint y: 472, distance: 259.7
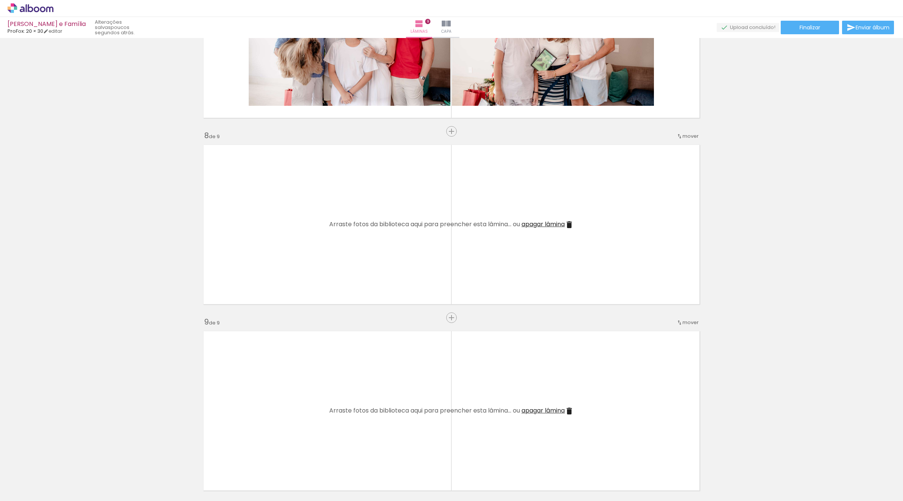
scroll to position [987, 0]
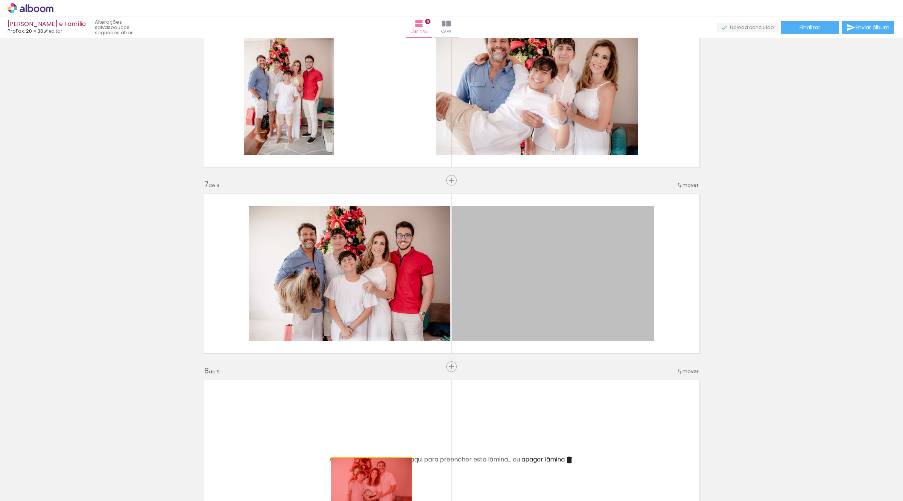
drag, startPoint x: 521, startPoint y: 262, endPoint x: 369, endPoint y: 479, distance: 264.8
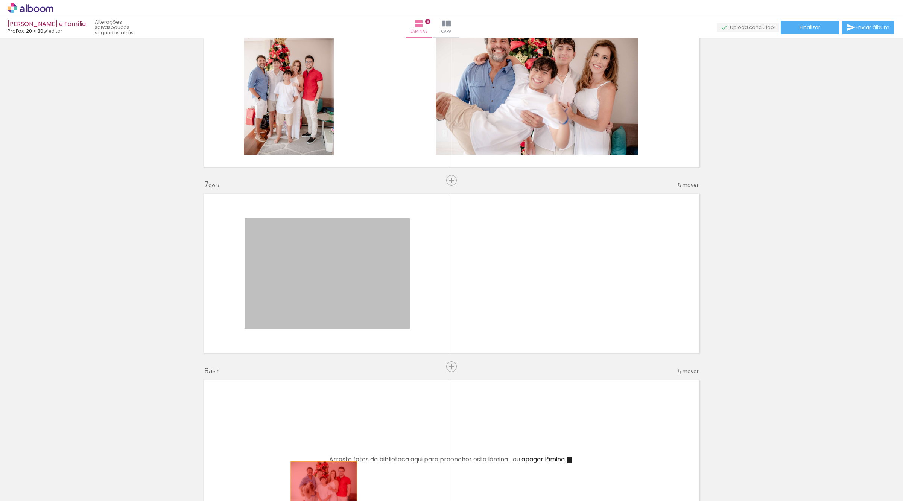
drag, startPoint x: 328, startPoint y: 241, endPoint x: 320, endPoint y: 483, distance: 242.7
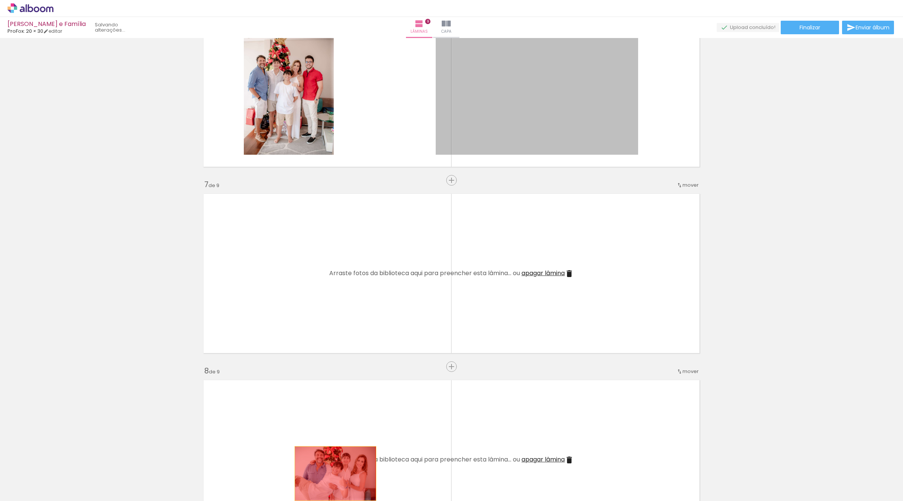
drag, startPoint x: 522, startPoint y: 90, endPoint x: 332, endPoint y: 476, distance: 429.9
click at [332, 476] on quentale-workspace at bounding box center [451, 250] width 903 height 501
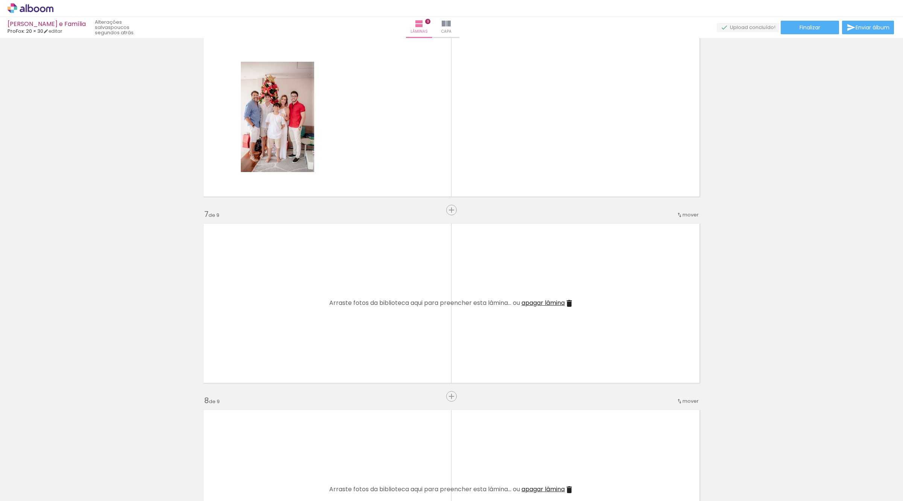
scroll to position [799, 0]
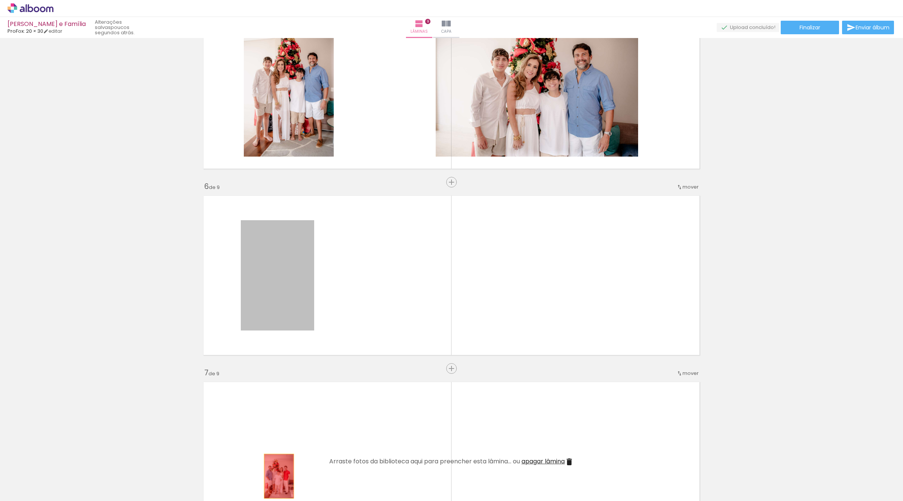
drag, startPoint x: 264, startPoint y: 271, endPoint x: 275, endPoint y: 476, distance: 204.9
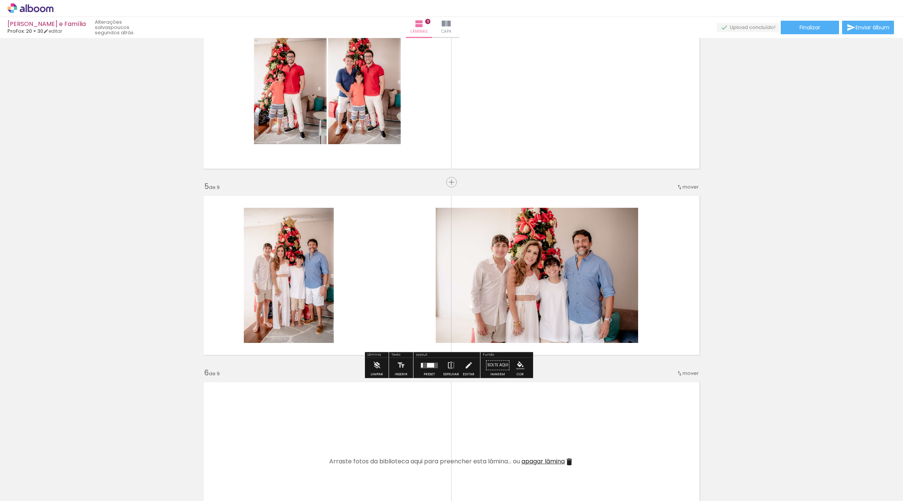
scroll to position [611, 0]
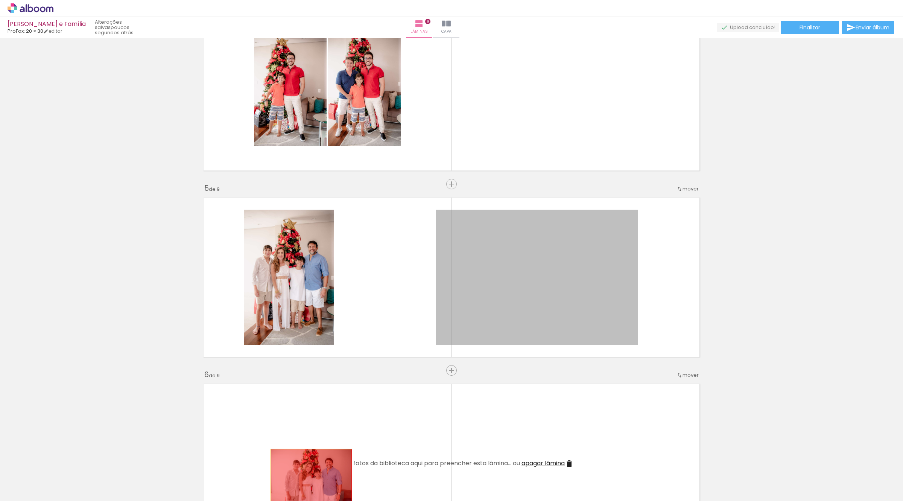
drag, startPoint x: 574, startPoint y: 279, endPoint x: 308, endPoint y: 476, distance: 331.3
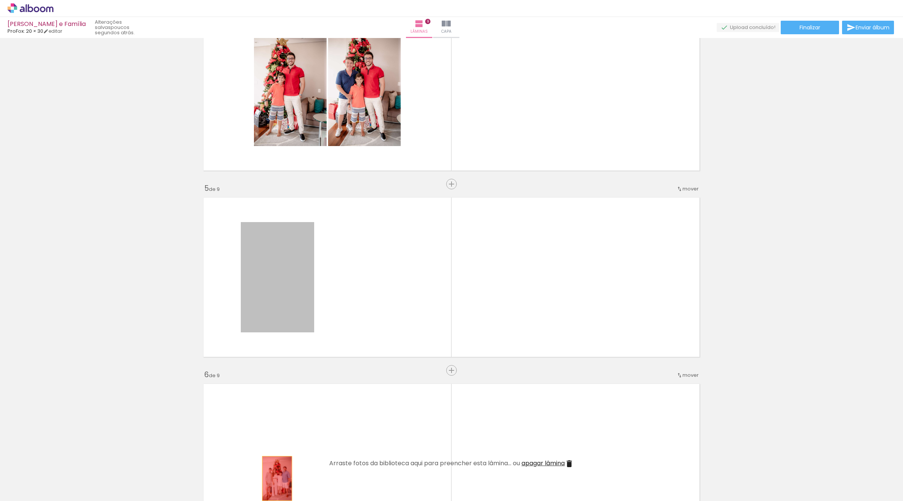
drag, startPoint x: 260, startPoint y: 276, endPoint x: 272, endPoint y: 481, distance: 206.0
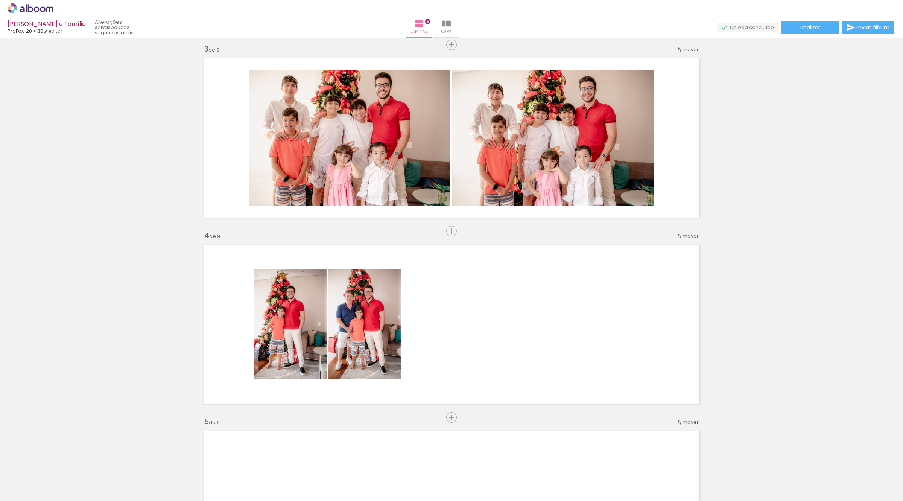
scroll to position [376, 0]
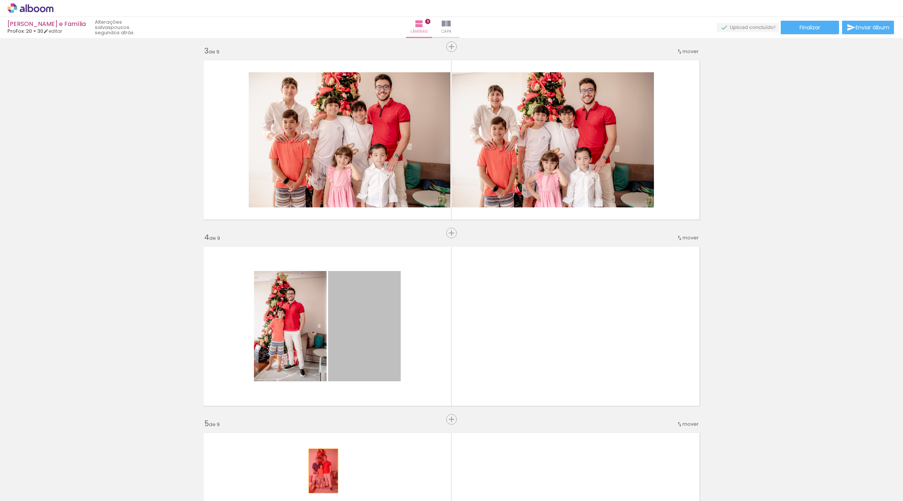
drag, startPoint x: 354, startPoint y: 325, endPoint x: 305, endPoint y: 409, distance: 97.6
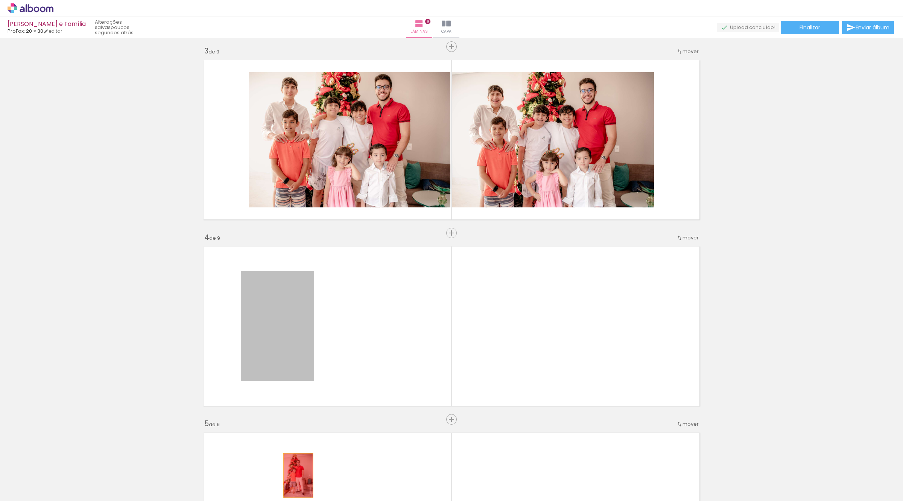
drag, startPoint x: 278, startPoint y: 341, endPoint x: 294, endPoint y: 481, distance: 140.4
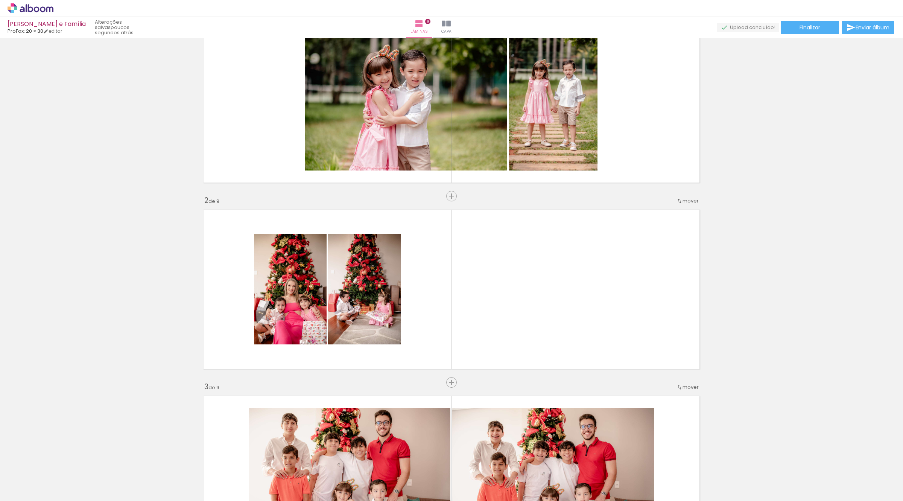
scroll to position [0, 0]
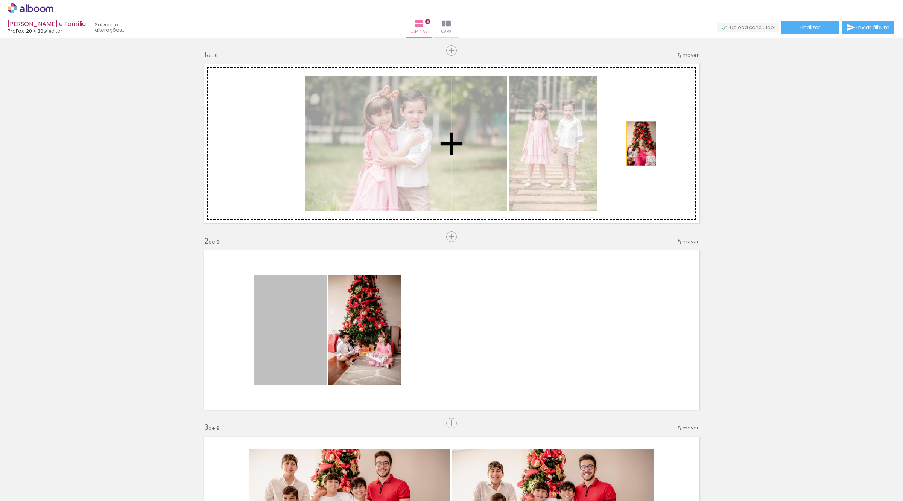
drag, startPoint x: 291, startPoint y: 336, endPoint x: 637, endPoint y: 143, distance: 396.6
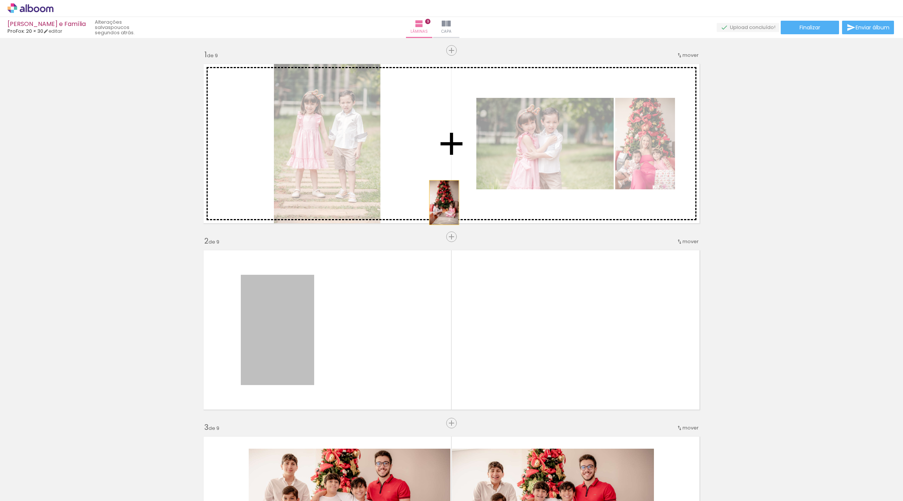
drag, startPoint x: 273, startPoint y: 330, endPoint x: 562, endPoint y: 117, distance: 359.6
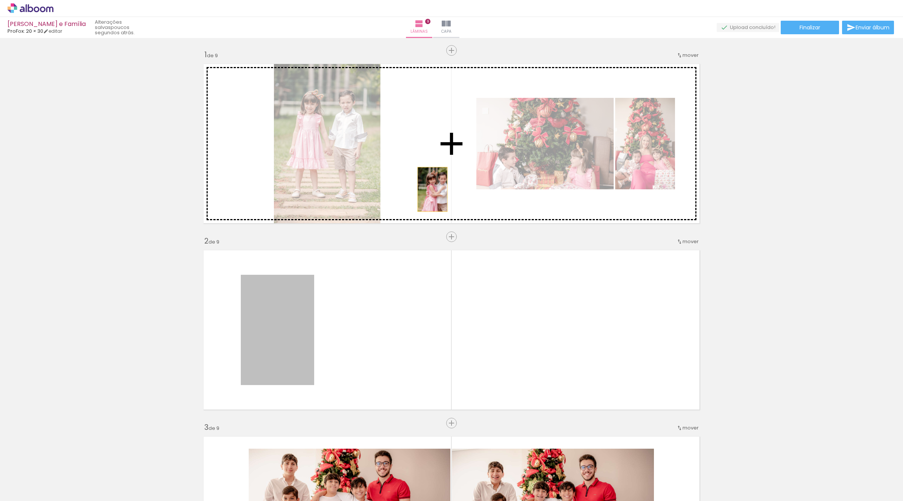
drag, startPoint x: 382, startPoint y: 260, endPoint x: 435, endPoint y: 169, distance: 105.3
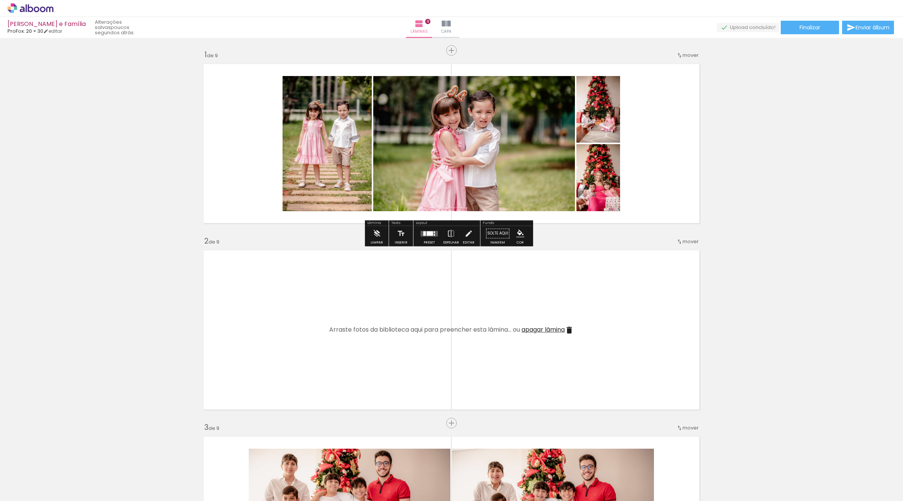
click at [427, 232] on div at bounding box center [429, 233] width 6 height 5
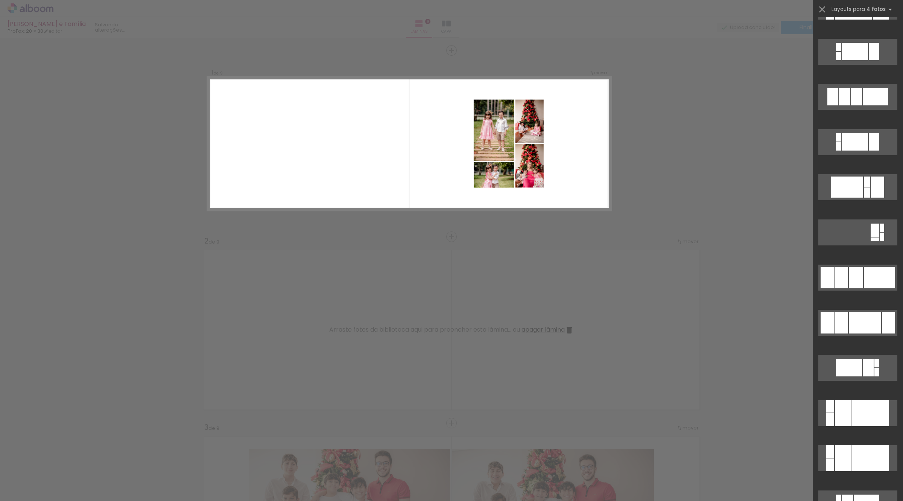
scroll to position [282, 0]
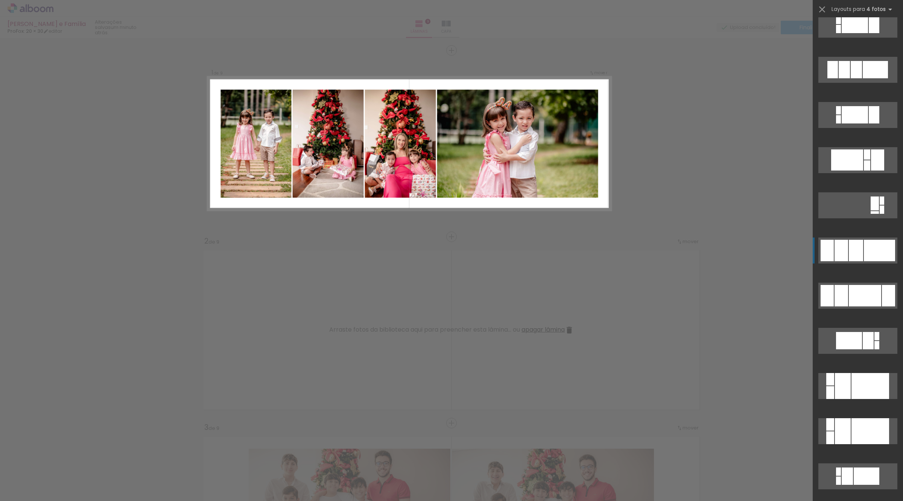
click at [850, 247] on div at bounding box center [855, 250] width 14 height 21
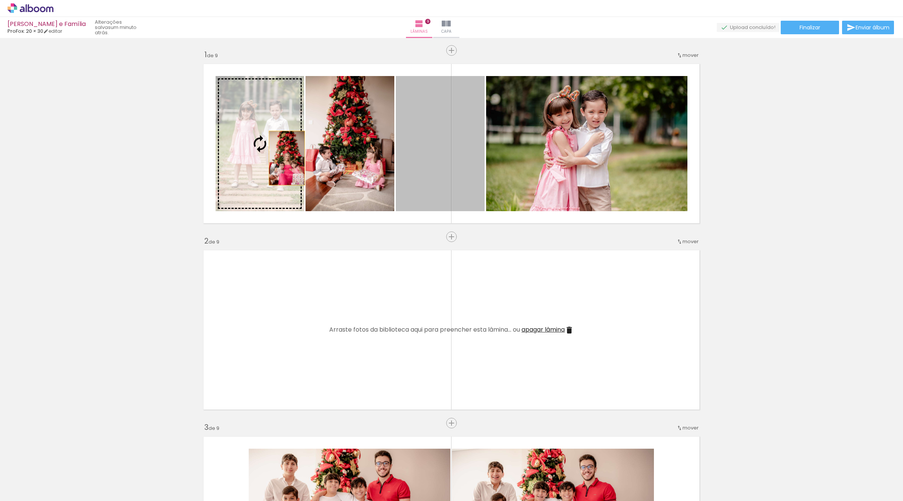
drag, startPoint x: 453, startPoint y: 163, endPoint x: 284, endPoint y: 157, distance: 169.3
click at [0, 0] on slot at bounding box center [0, 0] width 0 height 0
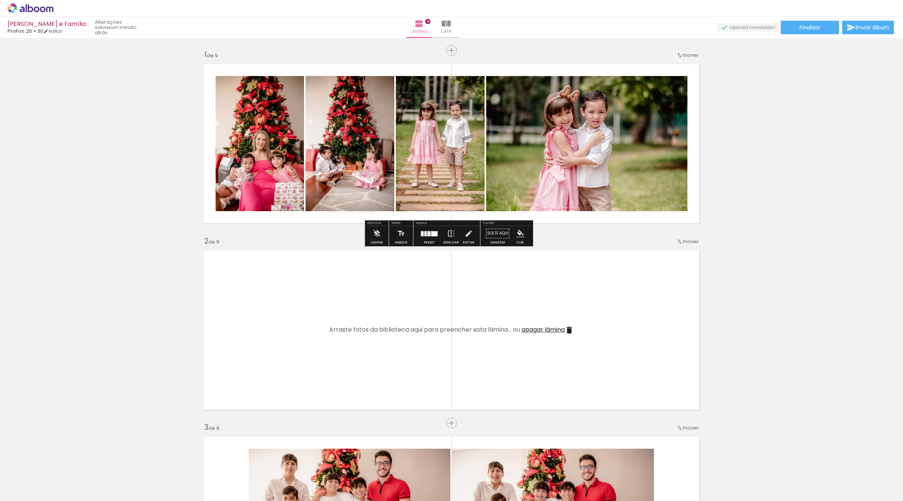
click at [422, 236] on quentale-layouter at bounding box center [428, 234] width 17 height 6
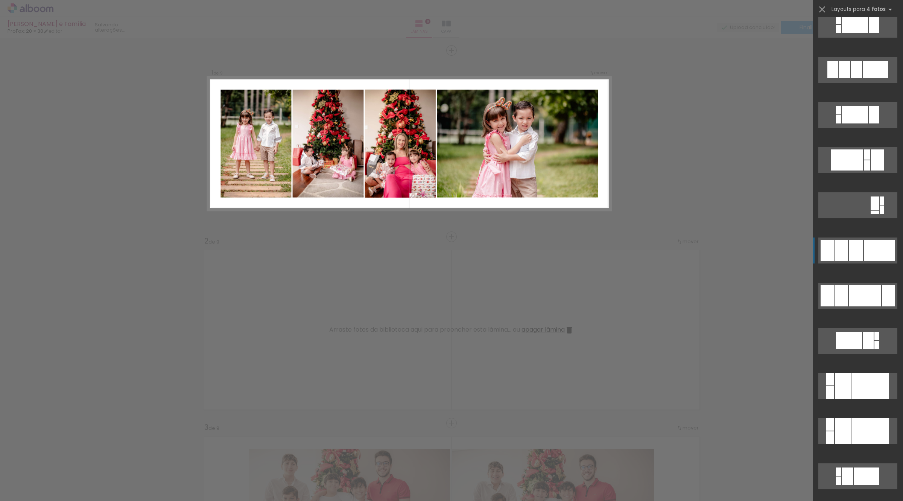
scroll to position [496, 0]
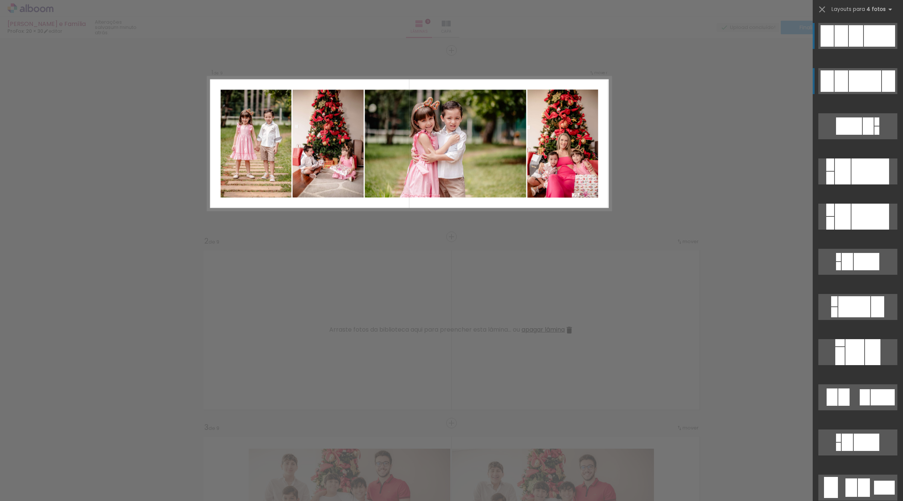
click at [858, 79] on div at bounding box center [864, 80] width 32 height 21
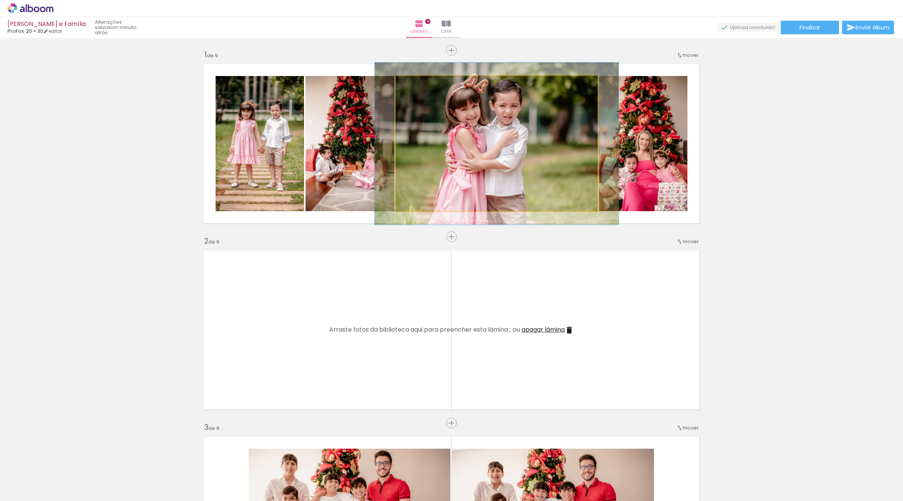
drag, startPoint x: 411, startPoint y: 83, endPoint x: 416, endPoint y: 83, distance: 5.3
type paper-slider "120"
click at [416, 83] on div at bounding box center [418, 83] width 7 height 7
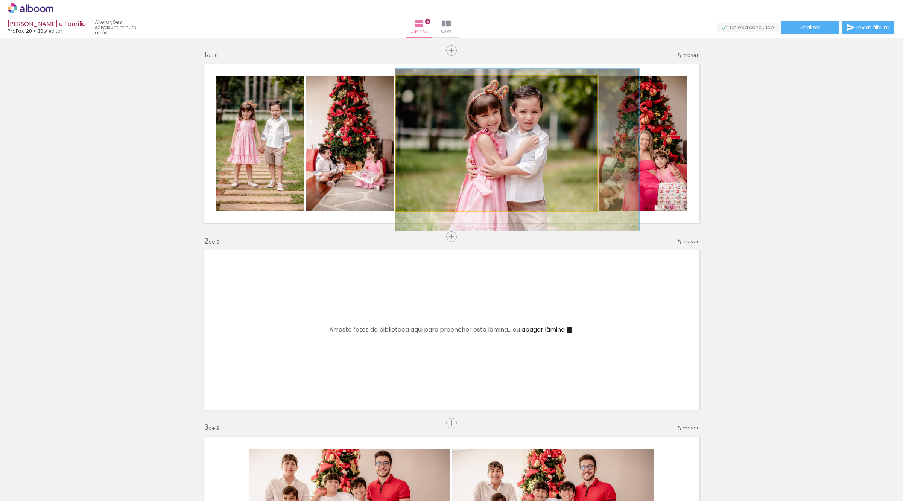
drag, startPoint x: 478, startPoint y: 130, endPoint x: 499, endPoint y: 137, distance: 21.5
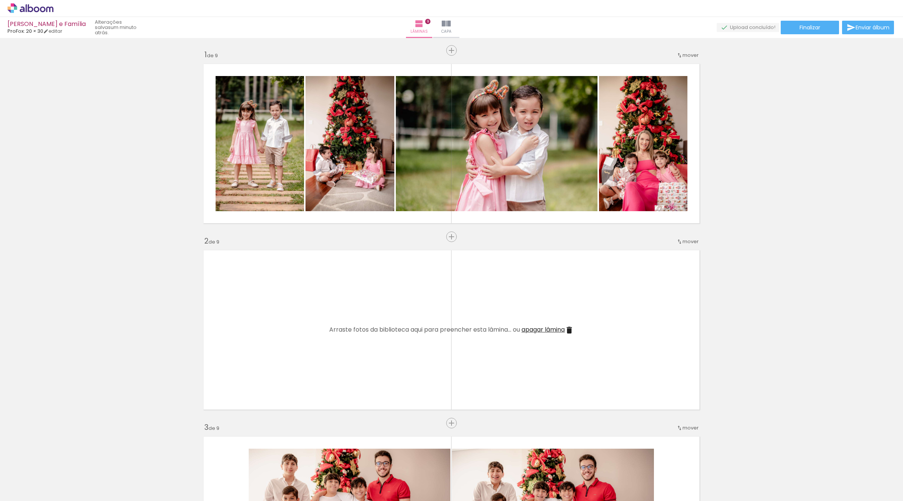
click at [436, 234] on div at bounding box center [429, 233] width 20 height 15
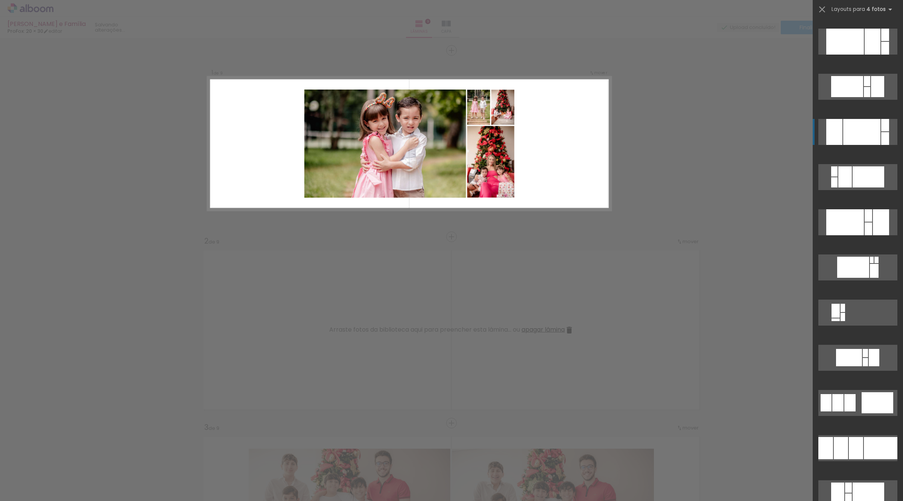
scroll to position [1717, 0]
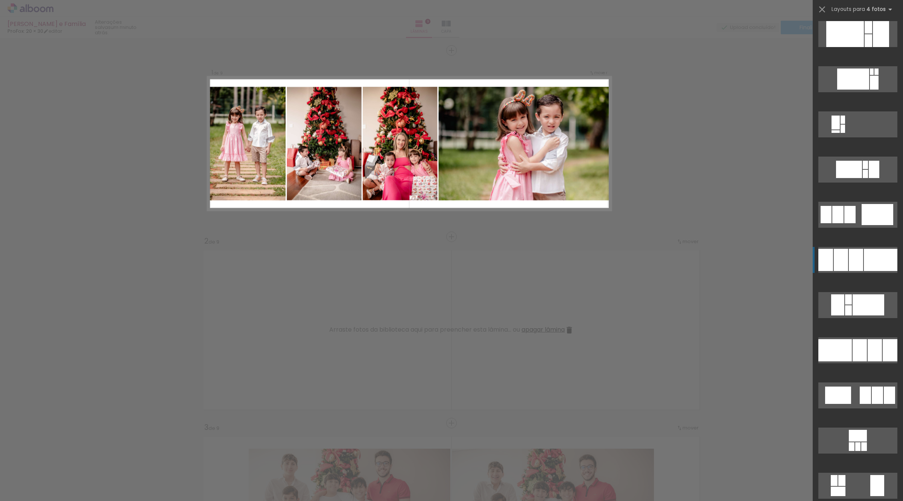
click at [863, 264] on div at bounding box center [879, 260] width 33 height 22
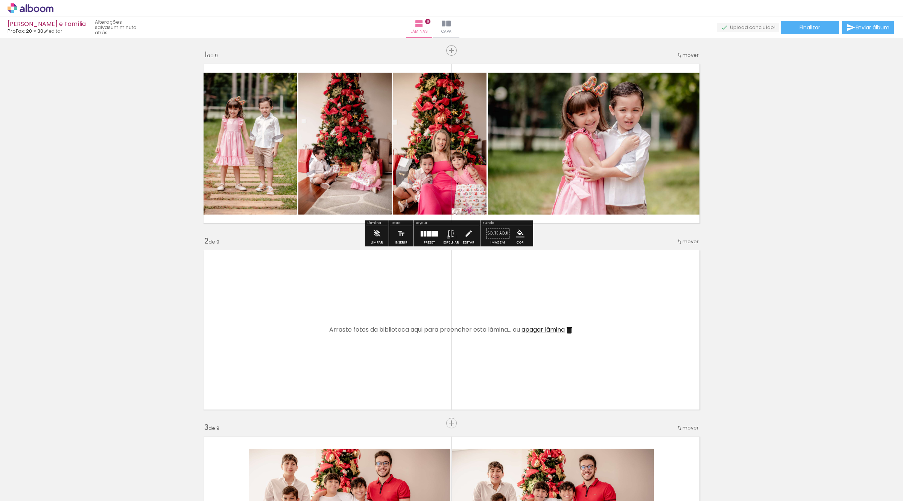
click at [447, 237] on iron-icon at bounding box center [451, 233] width 8 height 15
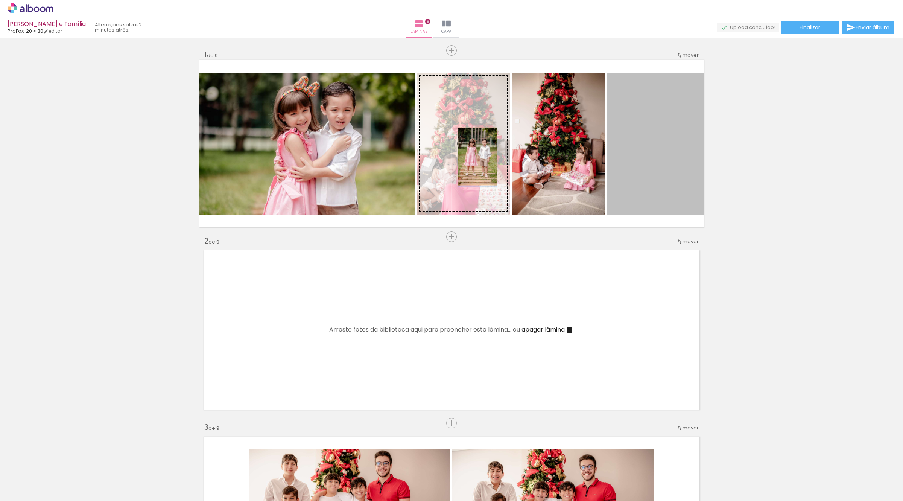
drag, startPoint x: 640, startPoint y: 159, endPoint x: 473, endPoint y: 156, distance: 167.4
click at [0, 0] on slot at bounding box center [0, 0] width 0 height 0
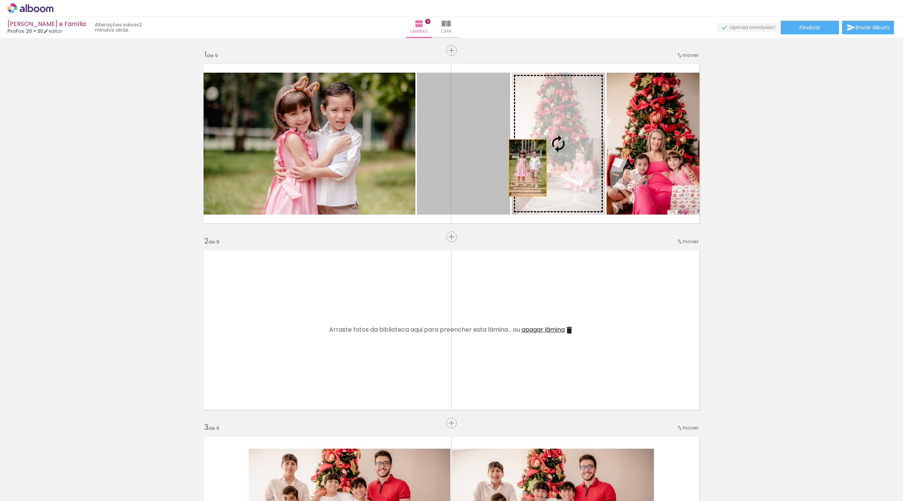
drag, startPoint x: 456, startPoint y: 179, endPoint x: 525, endPoint y: 168, distance: 69.4
click at [0, 0] on slot at bounding box center [0, 0] width 0 height 0
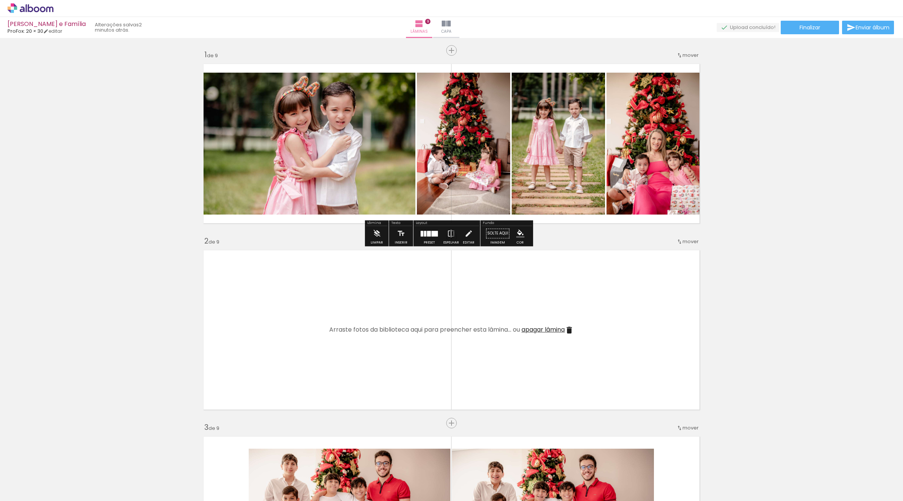
click at [433, 236] on div at bounding box center [429, 233] width 20 height 15
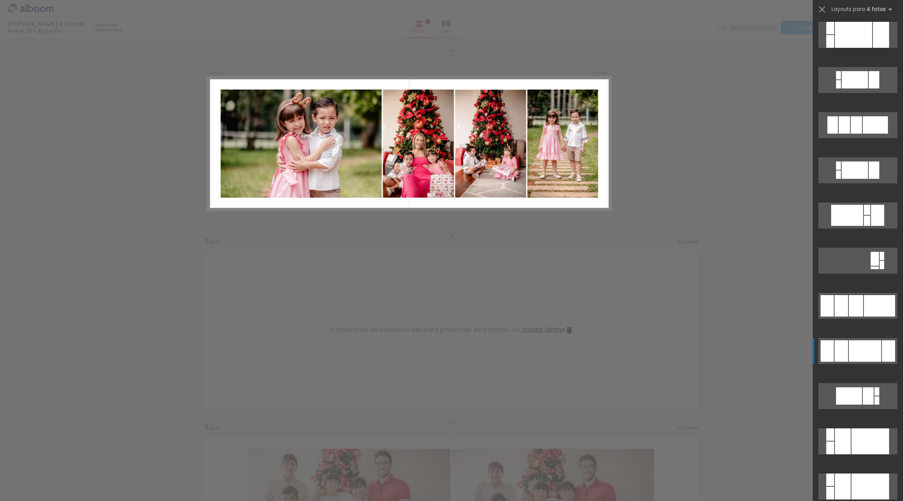
scroll to position [248, 0]
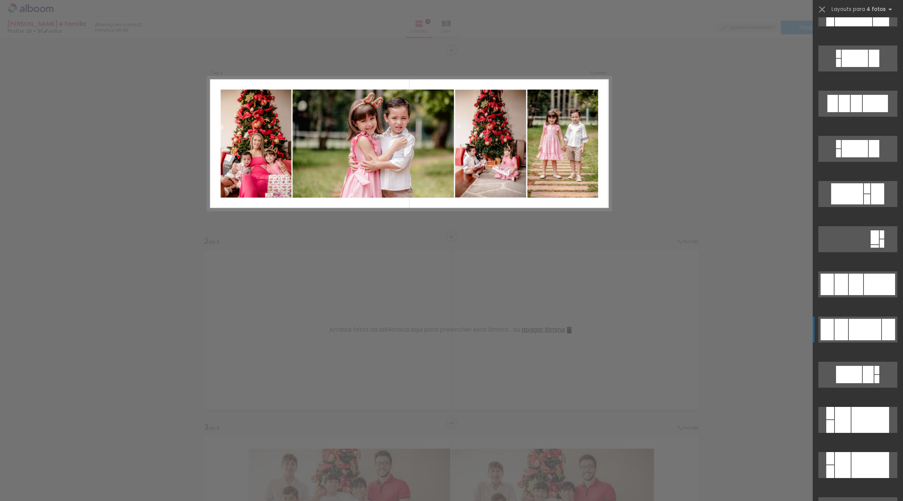
click at [853, 325] on div at bounding box center [864, 329] width 32 height 21
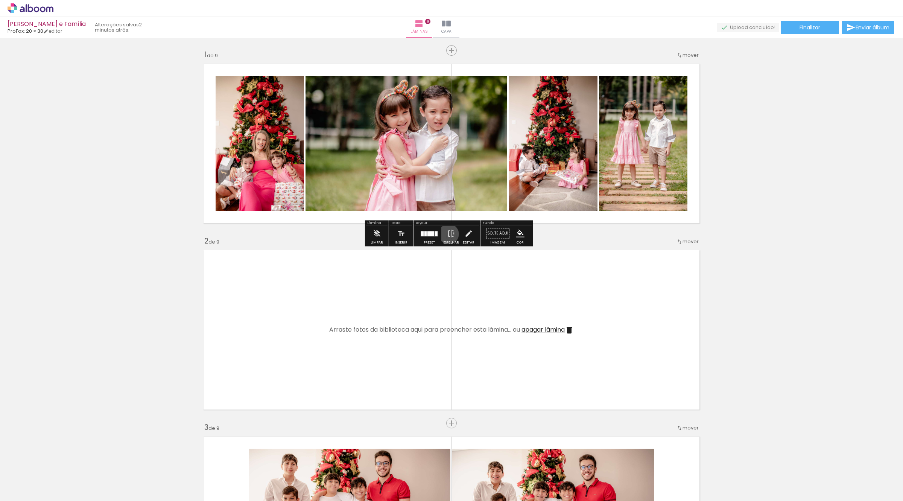
click at [447, 234] on iron-icon at bounding box center [451, 233] width 8 height 15
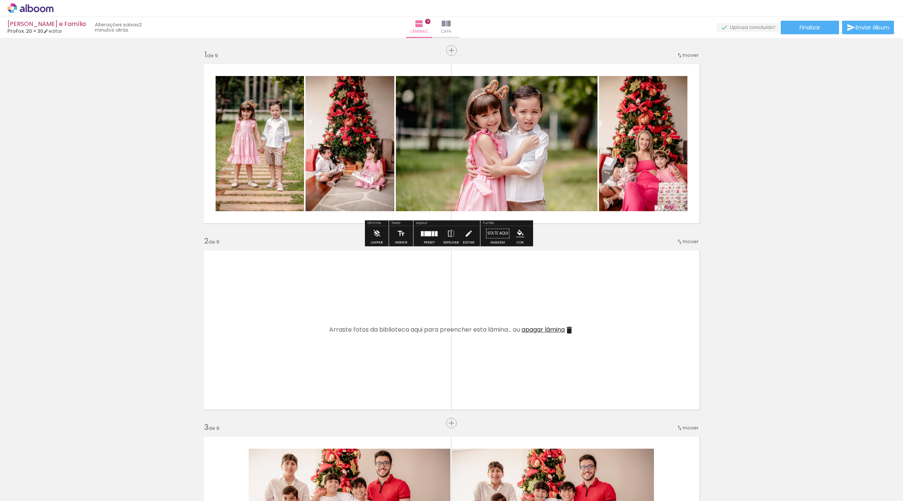
click at [495, 159] on quentale-photo at bounding box center [497, 143] width 202 height 135
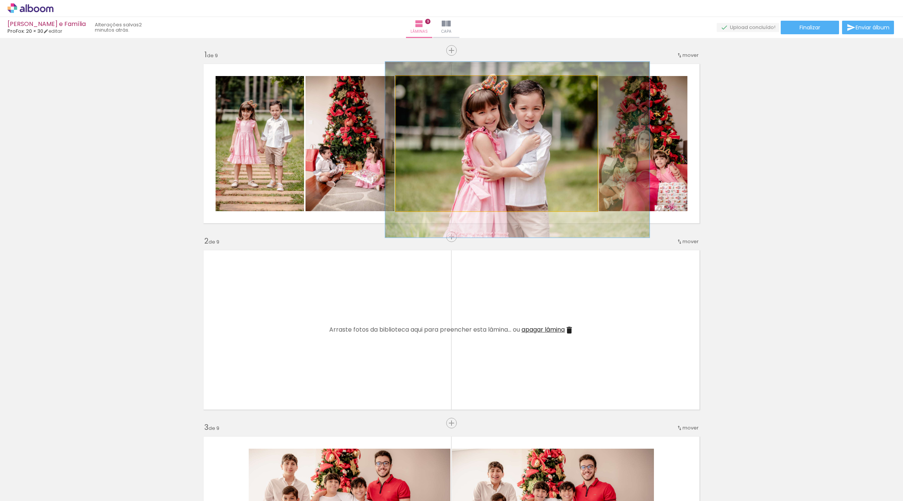
type paper-slider "130"
click at [419, 83] on div at bounding box center [422, 83] width 7 height 7
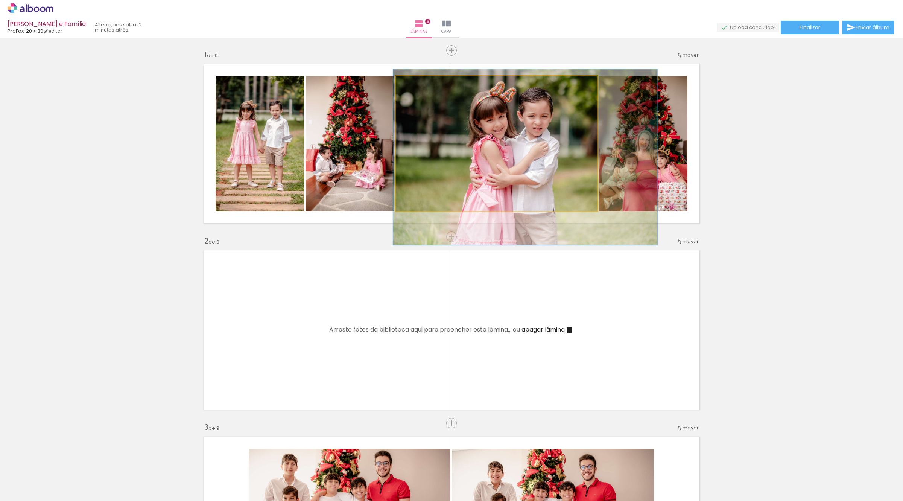
drag, startPoint x: 507, startPoint y: 119, endPoint x: 514, endPoint y: 126, distance: 10.4
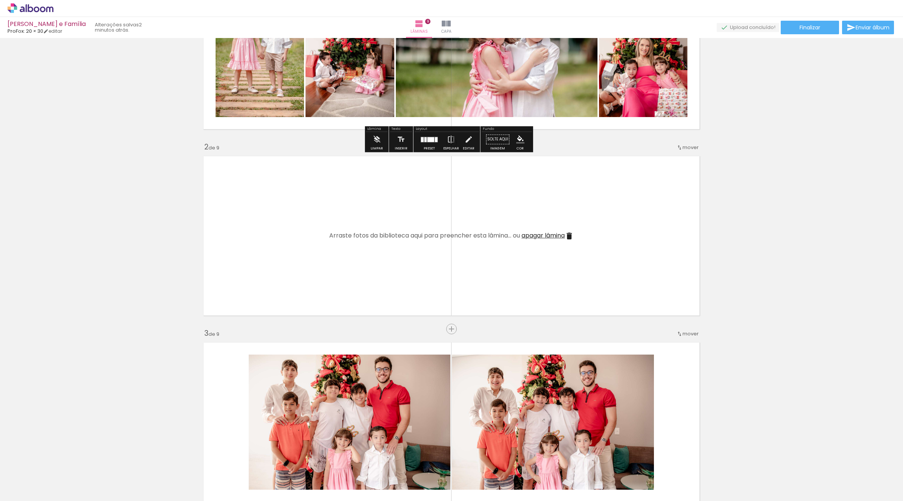
scroll to position [141, 0]
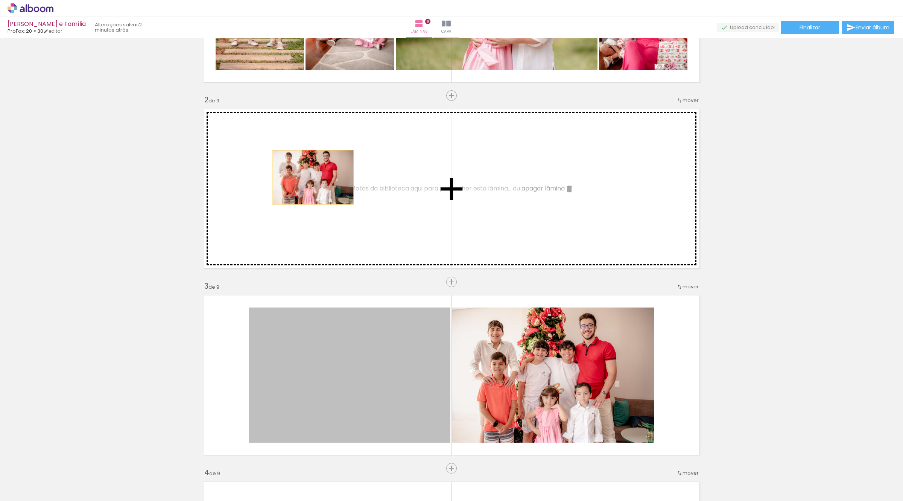
drag, startPoint x: 331, startPoint y: 381, endPoint x: 310, endPoint y: 177, distance: 204.6
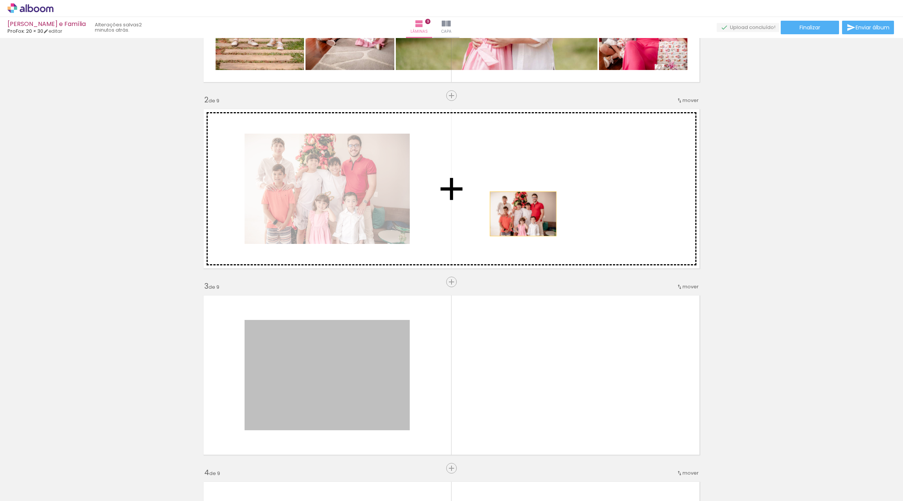
drag, startPoint x: 377, startPoint y: 357, endPoint x: 553, endPoint y: 179, distance: 251.0
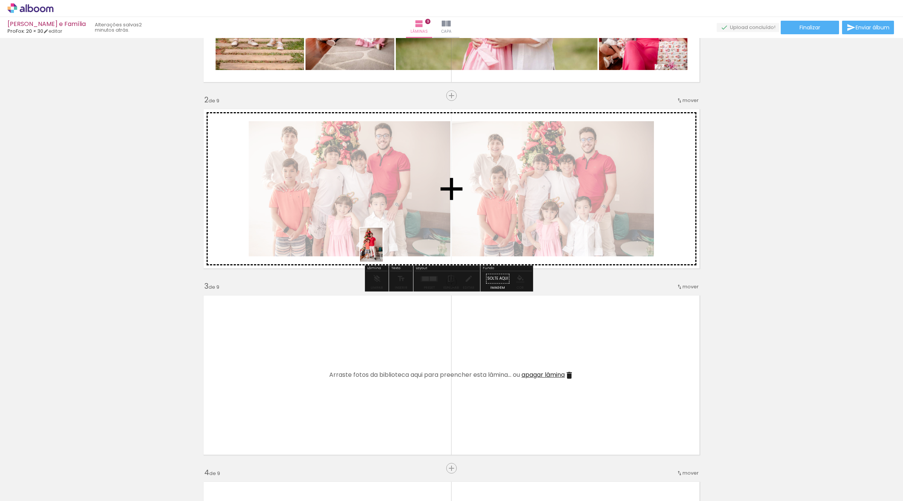
drag, startPoint x: 73, startPoint y: 482, endPoint x: 221, endPoint y: 352, distance: 196.4
click at [394, 221] on quentale-workspace at bounding box center [451, 250] width 903 height 501
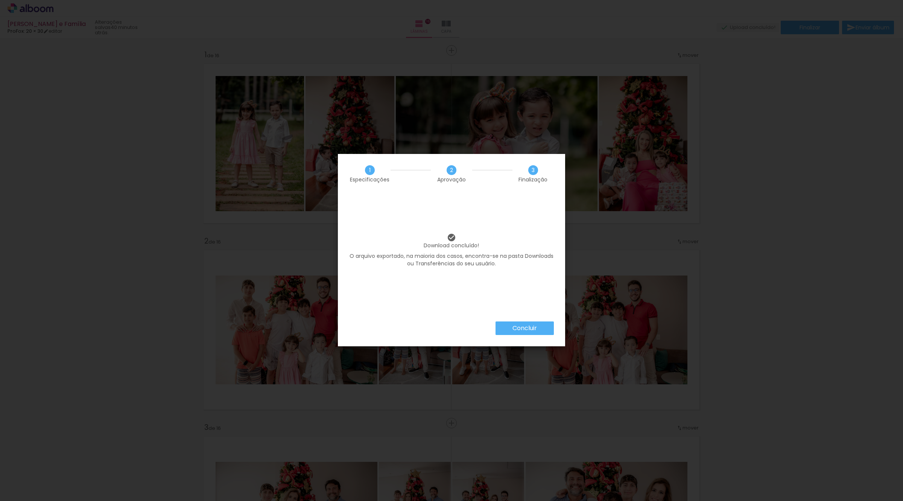
scroll to position [752, 0]
click at [538, 324] on paper-button "Concluir" at bounding box center [524, 328] width 58 height 14
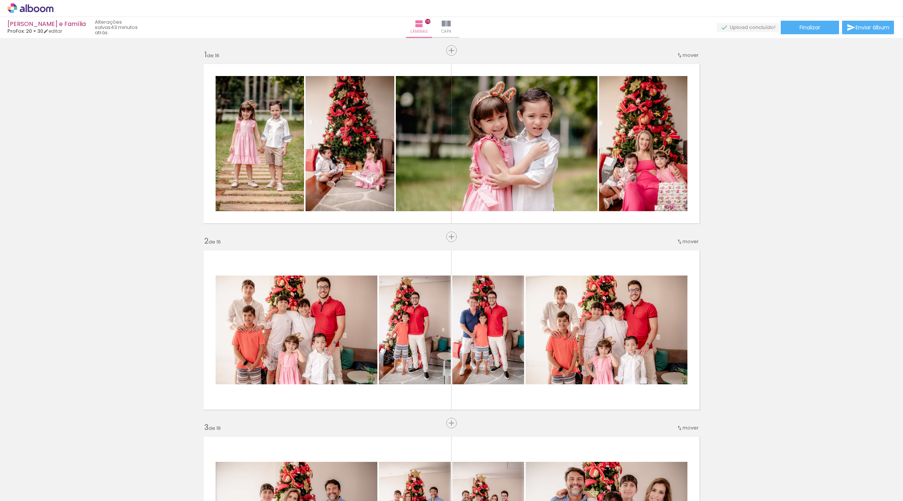
scroll to position [752, 0]
click at [41, 6] on icon at bounding box center [31, 8] width 46 height 10
